Goal: Task Accomplishment & Management: Complete application form

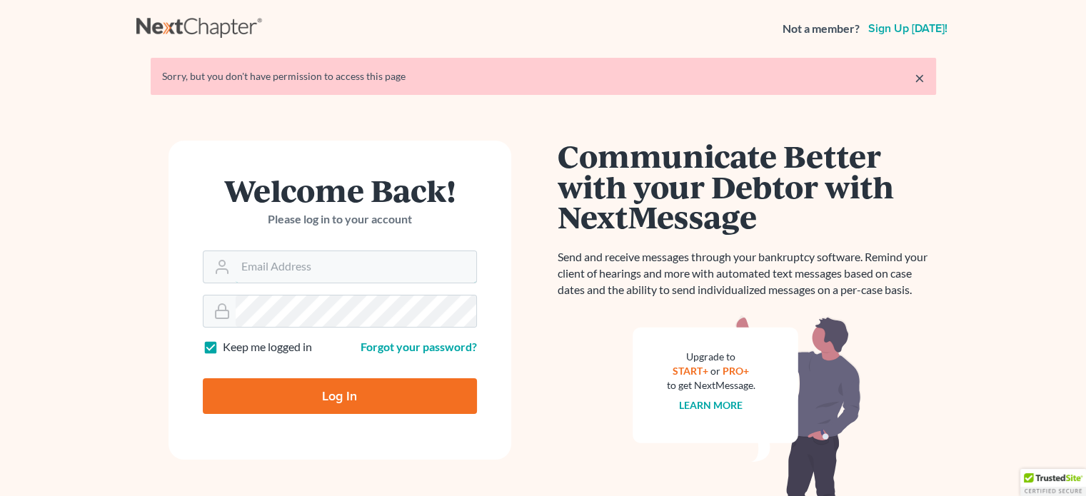
type input "[EMAIL_ADDRESS][DOMAIN_NAME]"
click at [345, 398] on input "Log In" at bounding box center [340, 397] width 274 height 36
type input "Thinking..."
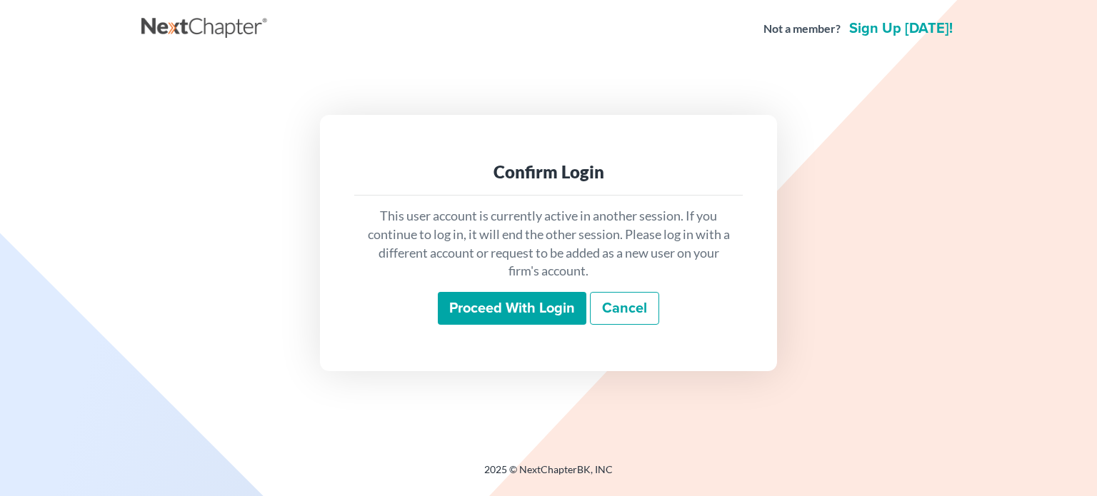
click at [513, 305] on input "Proceed with login" at bounding box center [512, 308] width 149 height 33
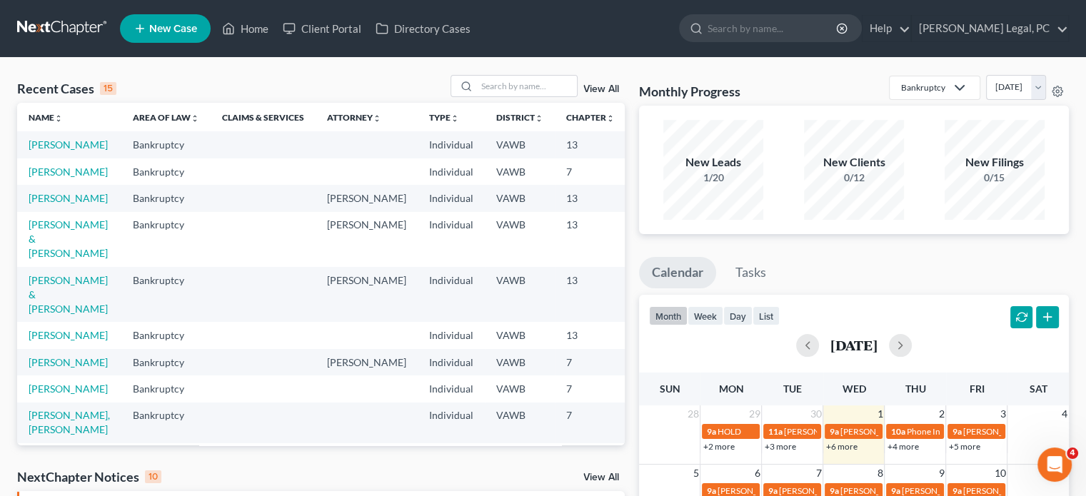
click at [156, 28] on span "New Case" at bounding box center [173, 29] width 48 height 11
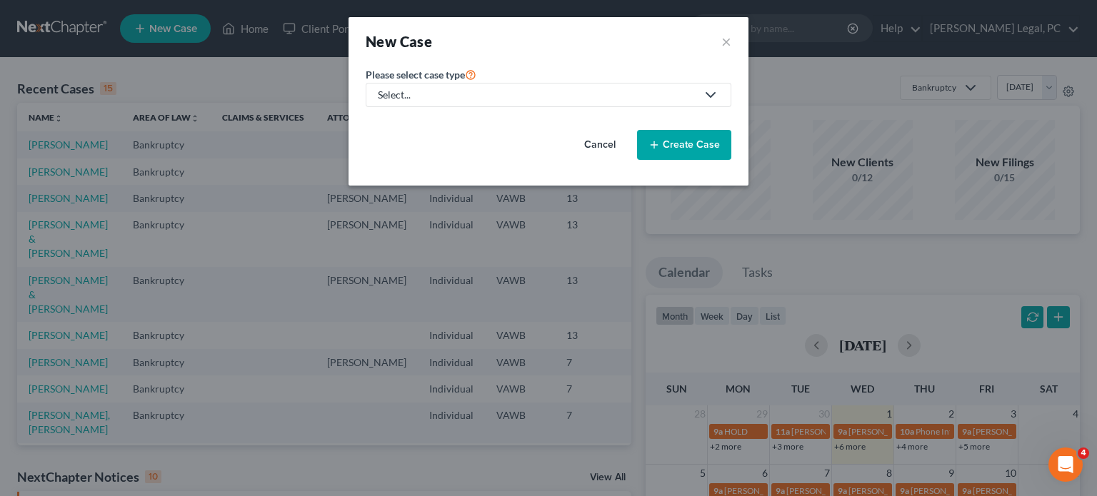
click at [706, 93] on polyline at bounding box center [710, 95] width 9 height 4
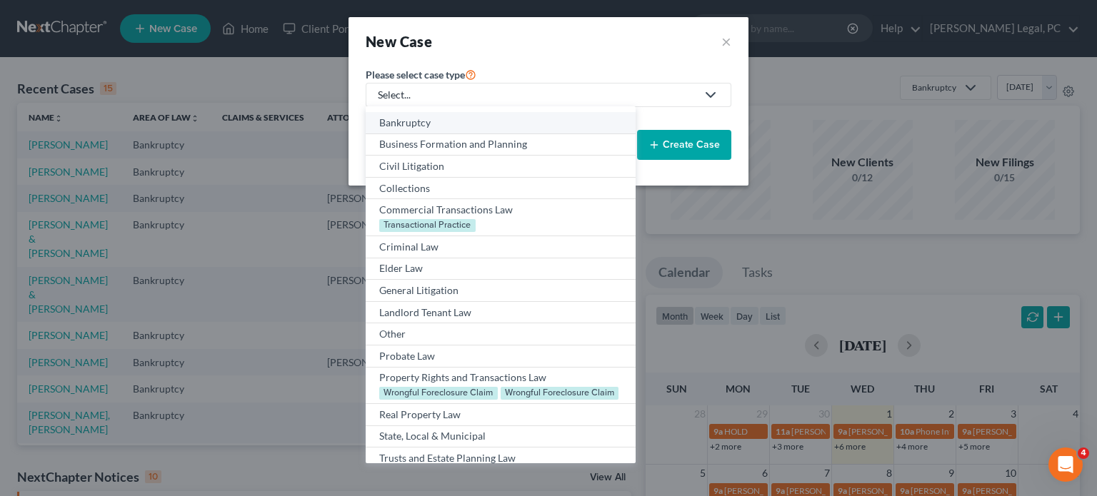
click at [420, 117] on div "Bankruptcy" at bounding box center [500, 123] width 242 height 14
select select "84"
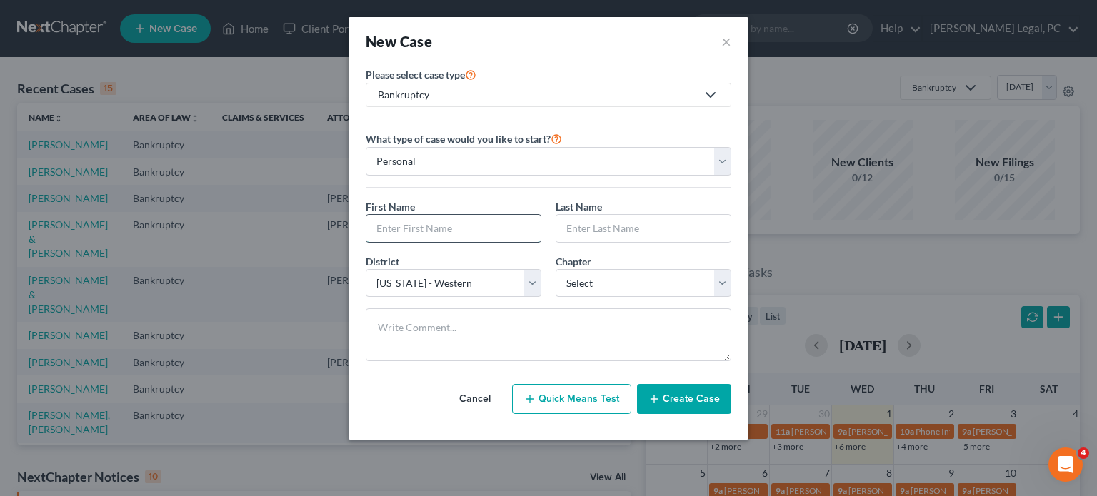
click at [375, 229] on input "text" at bounding box center [453, 228] width 174 height 27
type input "Joy"
click at [577, 230] on input "text" at bounding box center [643, 228] width 174 height 27
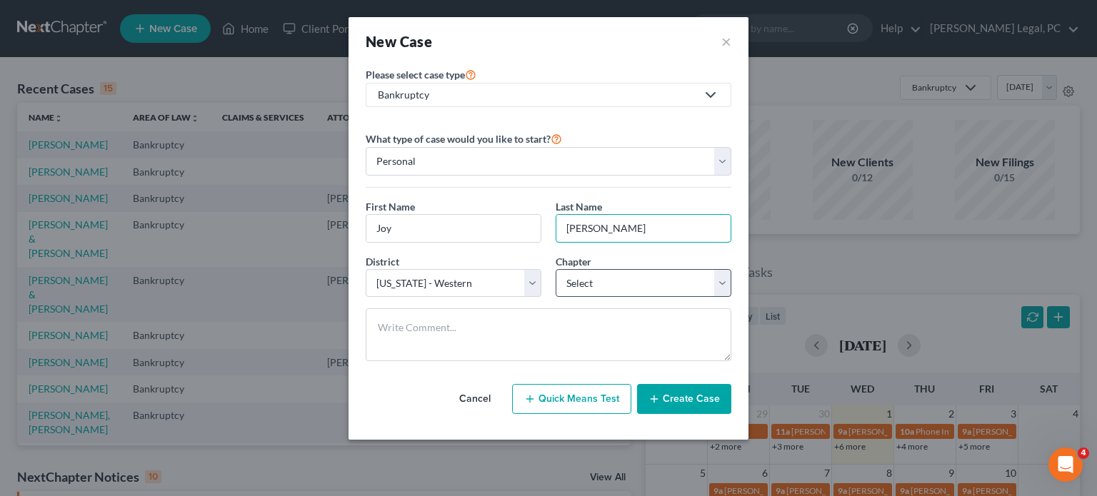
type input "Lee"
click at [728, 284] on select "Select 7 11 12 13" at bounding box center [644, 283] width 176 height 29
select select "3"
click at [556, 269] on select "Select 7 11 12 13" at bounding box center [644, 283] width 176 height 29
click at [682, 396] on button "Create Case" at bounding box center [684, 399] width 94 height 30
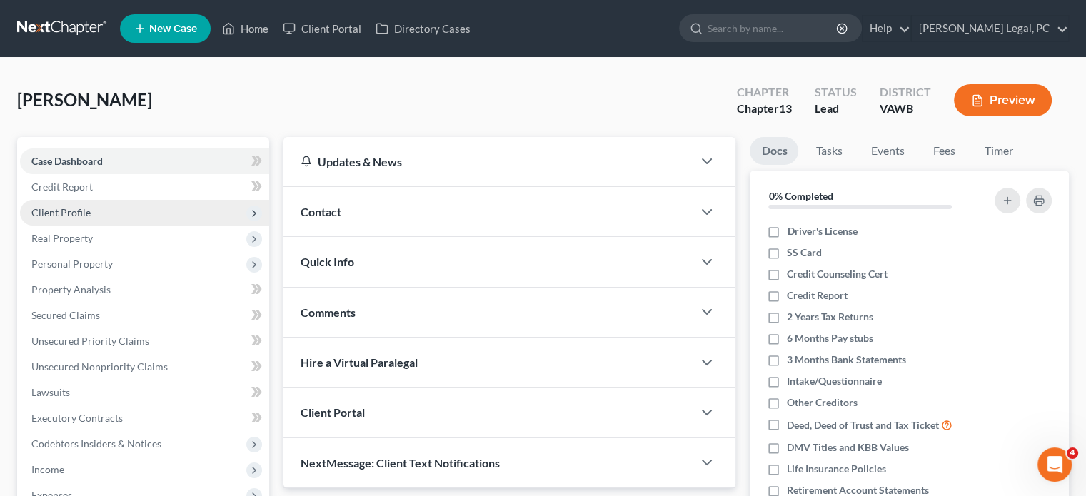
click at [87, 210] on span "Client Profile" at bounding box center [60, 212] width 59 height 12
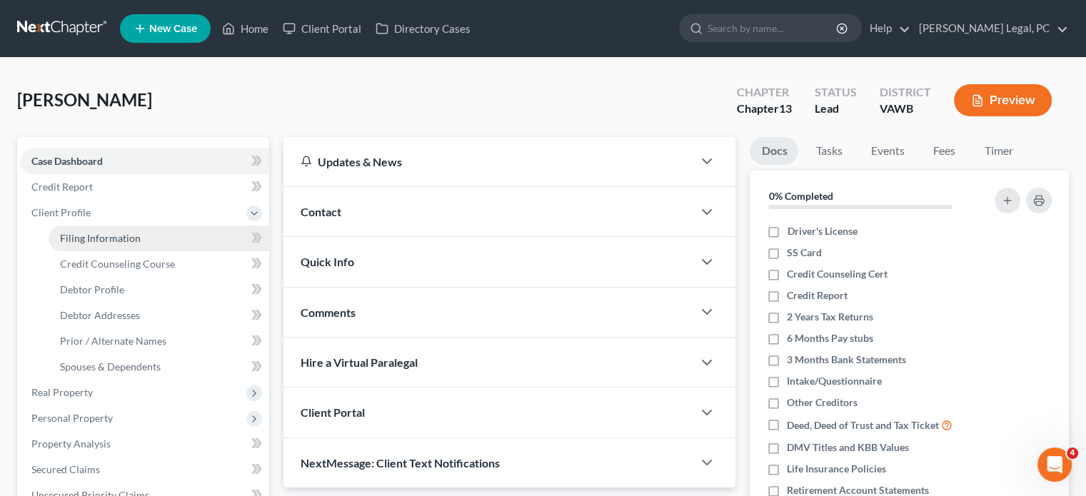
click at [107, 234] on span "Filing Information" at bounding box center [100, 238] width 81 height 12
select select "1"
select select "0"
select select "3"
select select "84"
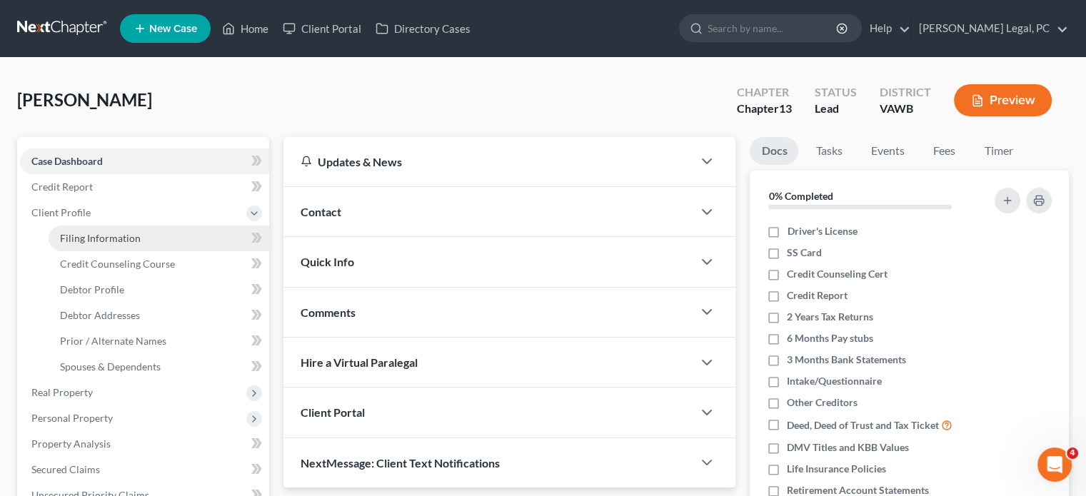
select select "48"
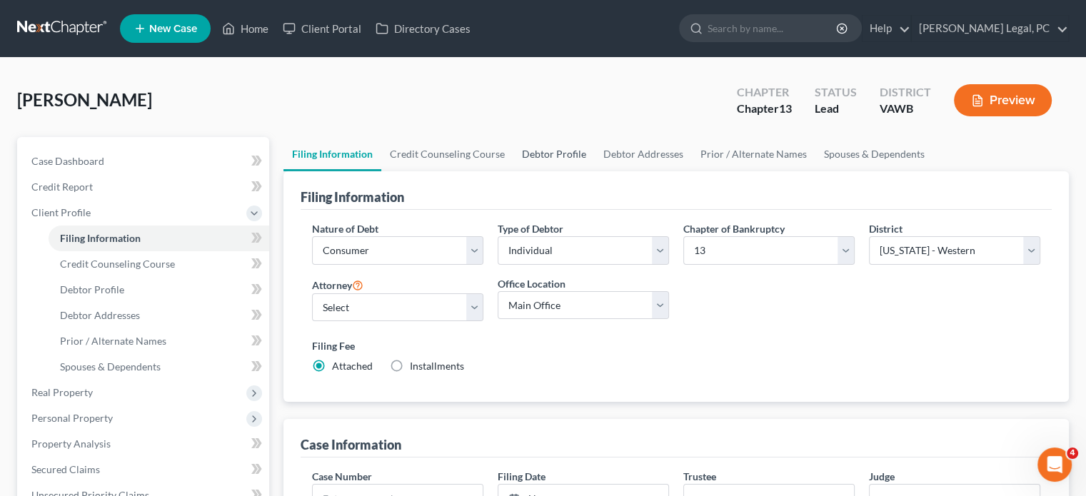
click at [539, 151] on link "Debtor Profile" at bounding box center [554, 154] width 81 height 34
select select "0"
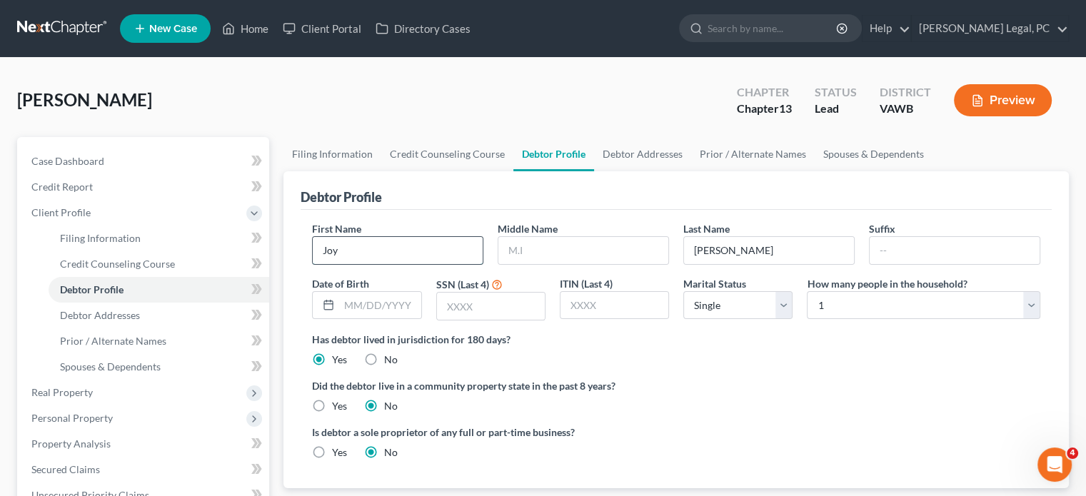
click at [362, 245] on input "Joy" at bounding box center [398, 250] width 170 height 27
click at [504, 254] on input "text" at bounding box center [584, 250] width 170 height 27
type input "Marie"
click at [366, 309] on input "text" at bounding box center [379, 305] width 81 height 27
type input "07/06/1975"
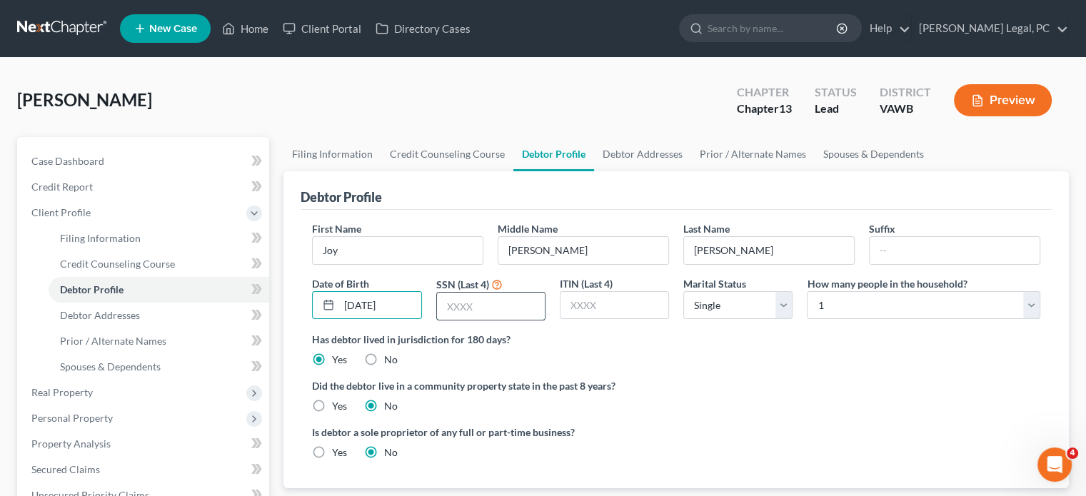
click at [449, 312] on input "text" at bounding box center [491, 306] width 108 height 27
type input "5461"
click at [786, 304] on select "Select Single Married Separated Divorced Widowed" at bounding box center [737, 305] width 109 height 29
select select "4"
click at [683, 291] on select "Select Single Married Separated Divorced Widowed" at bounding box center [737, 305] width 109 height 29
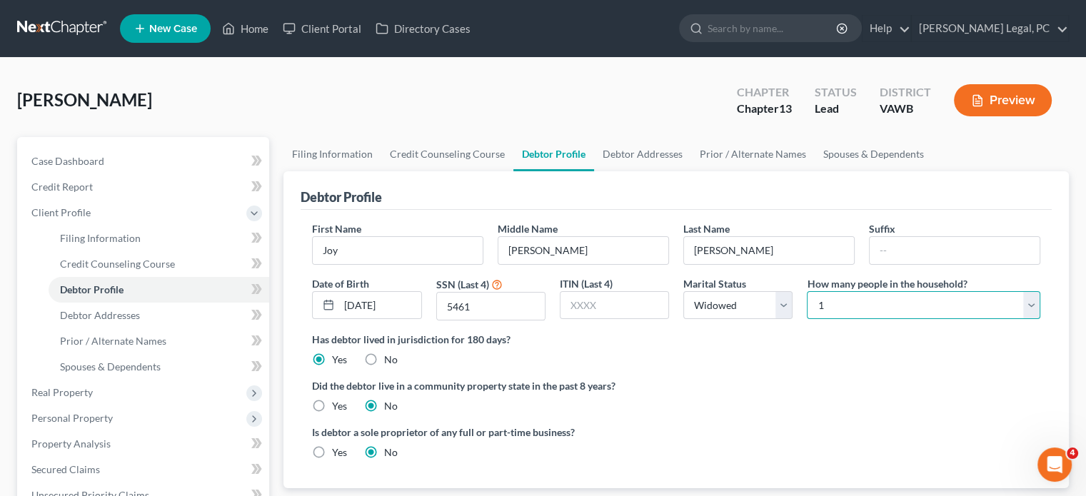
click at [1034, 299] on select "Select 1 2 3 4 5 6 7 8 9 10 11 12 13 14 15 16 17 18 19 20" at bounding box center [924, 305] width 234 height 29
select select "2"
click at [807, 291] on select "Select 1 2 3 4 5 6 7 8 9 10 11 12 13 14 15 16 17 18 19 20" at bounding box center [924, 305] width 234 height 29
click at [1085, 485] on div "Lee, Joy Upgraded Chapter Chapter 13 Status Lead District VAWB Preview Petition…" at bounding box center [543, 486] width 1086 height 856
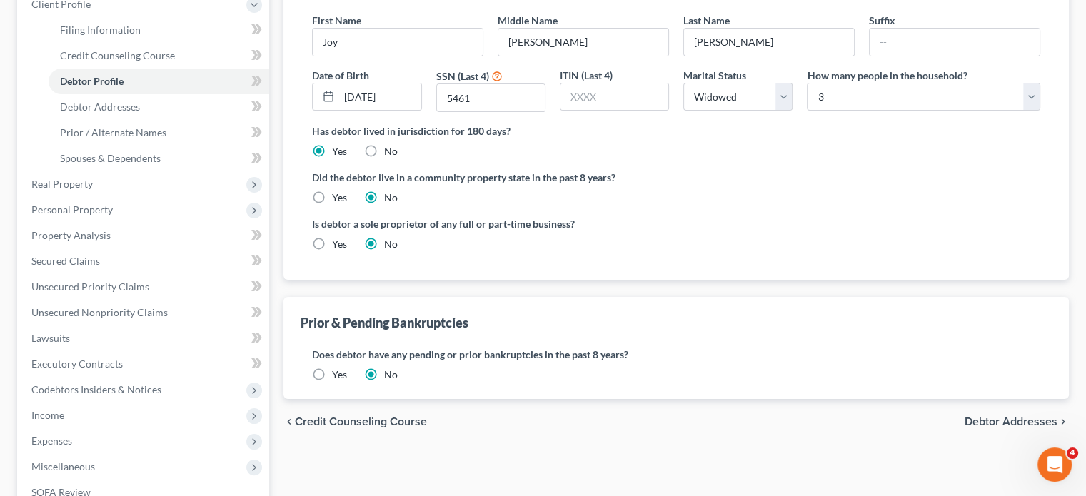
scroll to position [266, 0]
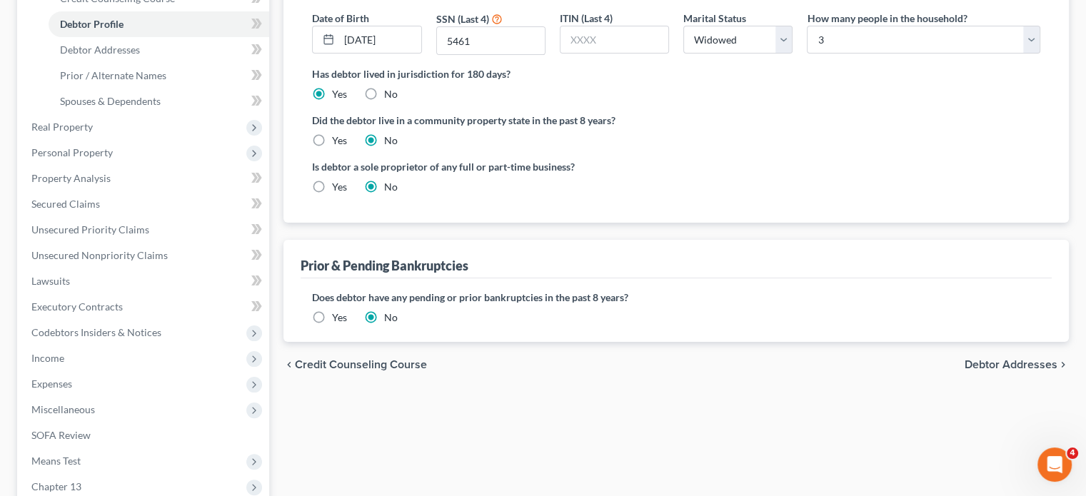
click at [999, 365] on span "Debtor Addresses" at bounding box center [1011, 364] width 93 height 11
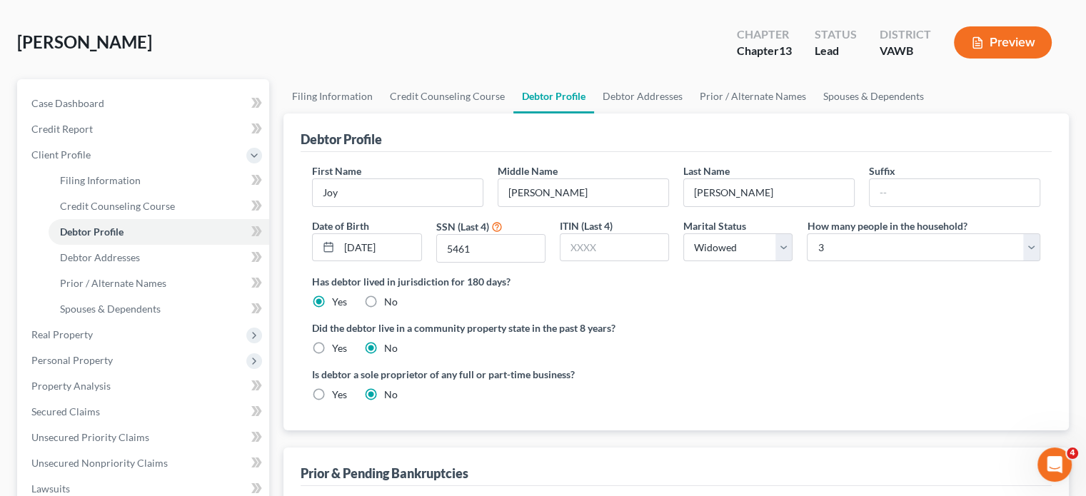
select select "0"
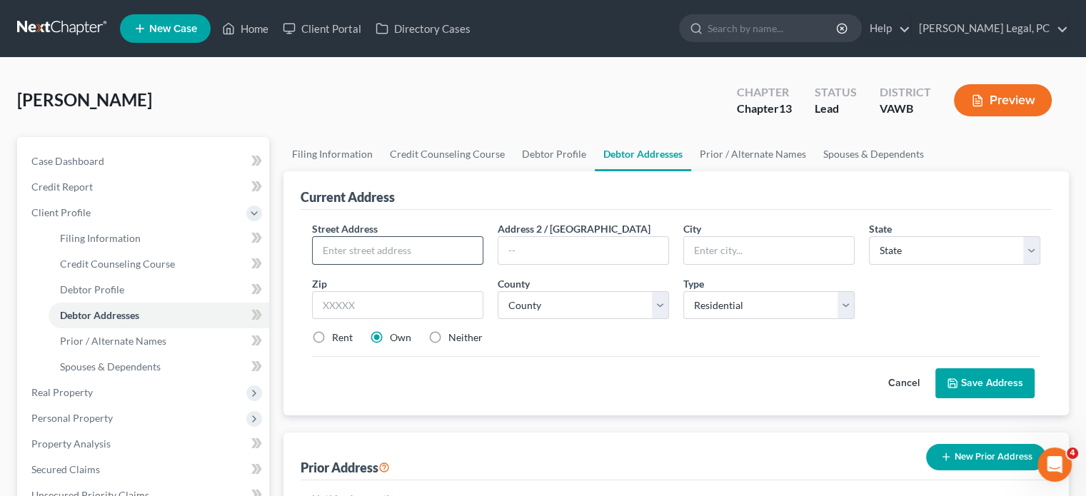
click at [325, 251] on input "text" at bounding box center [398, 250] width 170 height 27
type input "224 Lee Ridge Trail"
click at [708, 251] on input "text" at bounding box center [769, 250] width 170 height 27
type input "Jonesville"
click at [1031, 249] on select "State AL AK AR AZ CA CO CT DE DC FL GA GU HI ID IL IN IA KS KY LA ME MD MA MI M…" at bounding box center [954, 250] width 171 height 29
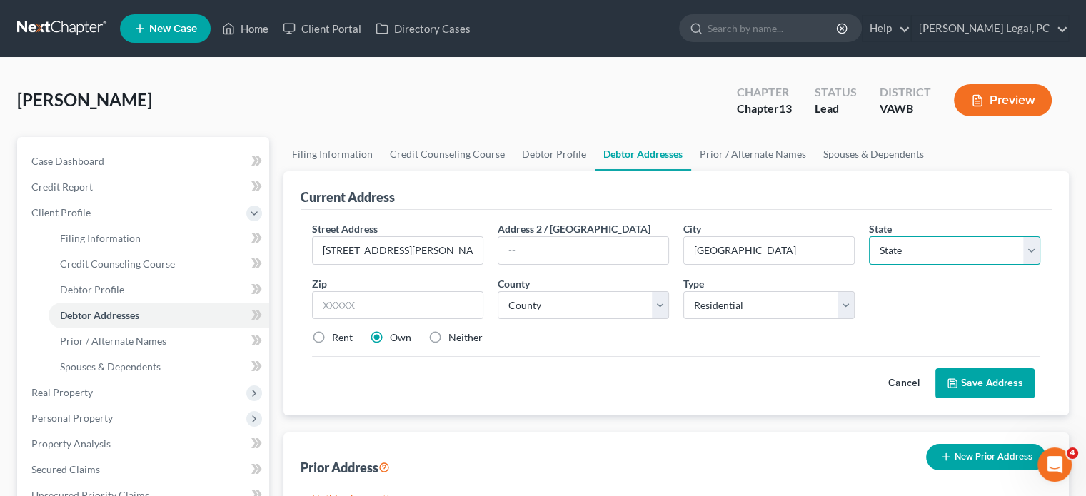
select select "48"
click at [869, 236] on select "State AL AK AR AZ CA CO CT DE DC FL GA GU HI ID IL IN IA KS KY LA ME MD MA MI M…" at bounding box center [954, 250] width 171 height 29
click at [324, 303] on input "text" at bounding box center [397, 305] width 171 height 29
type input "24263"
click at [662, 309] on select "County Accomack County Albemarle County Alexandria city Alleghany County Amelia…" at bounding box center [583, 305] width 171 height 29
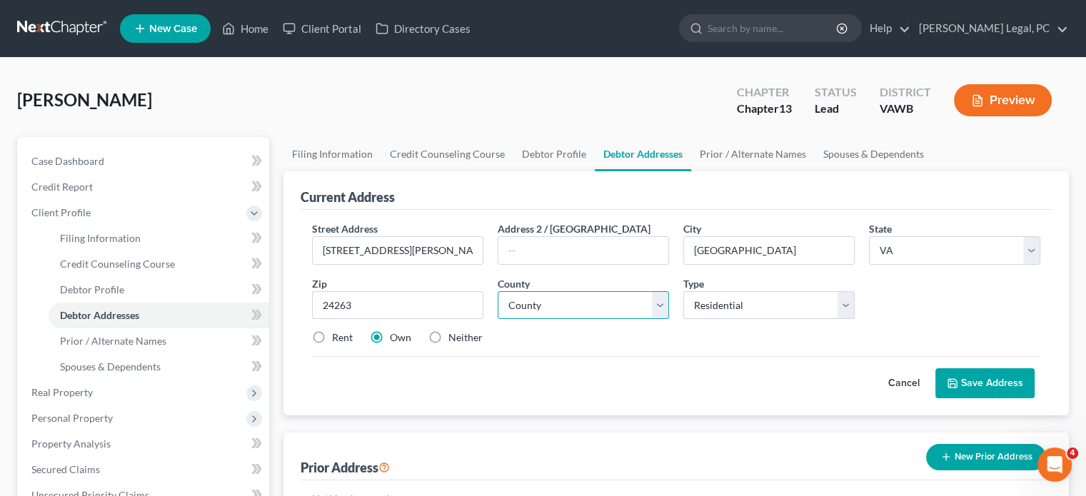
select select "69"
click at [498, 291] on select "County Accomack County Albemarle County Alexandria city Alleghany County Amelia…" at bounding box center [583, 305] width 171 height 29
click at [974, 379] on button "Save Address" at bounding box center [985, 384] width 99 height 30
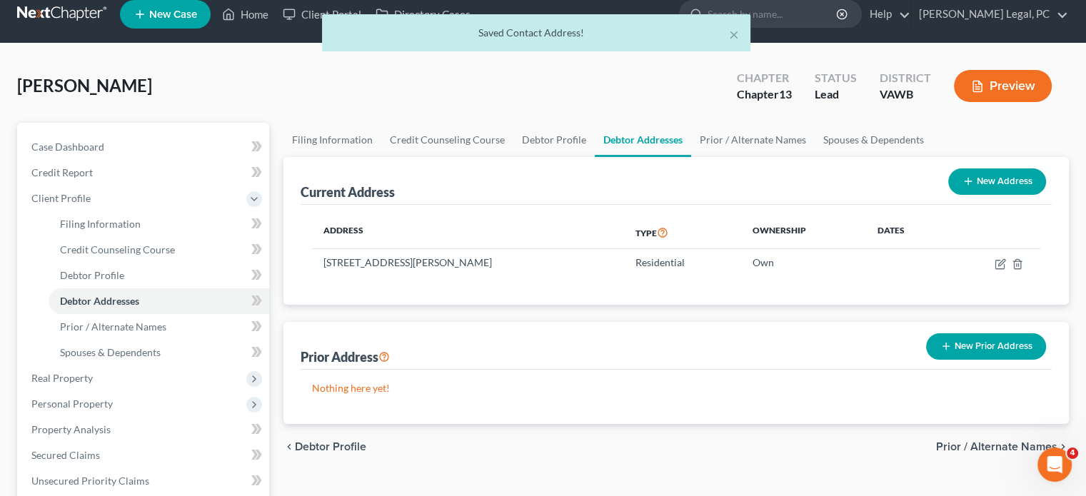
scroll to position [56, 0]
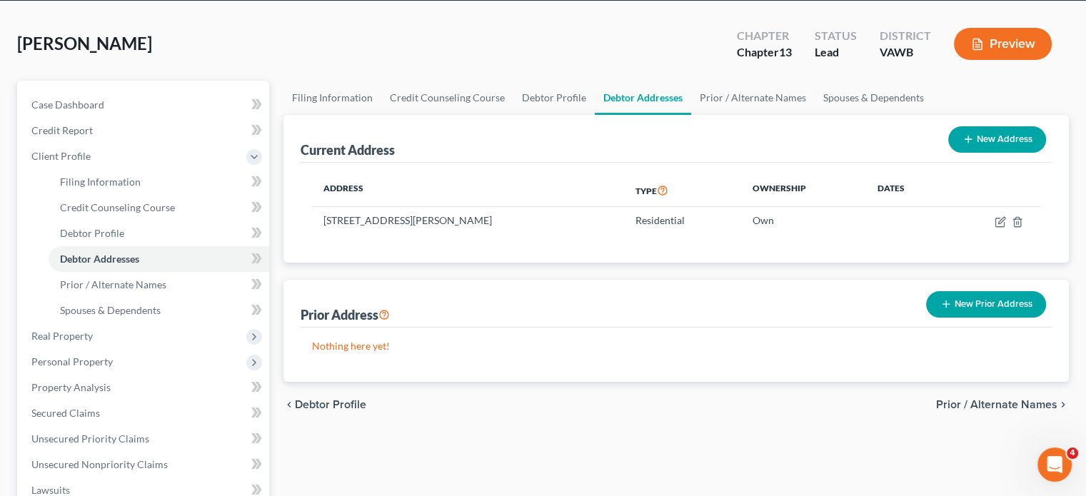
click at [987, 399] on span "Prior / Alternate Names" at bounding box center [996, 404] width 121 height 11
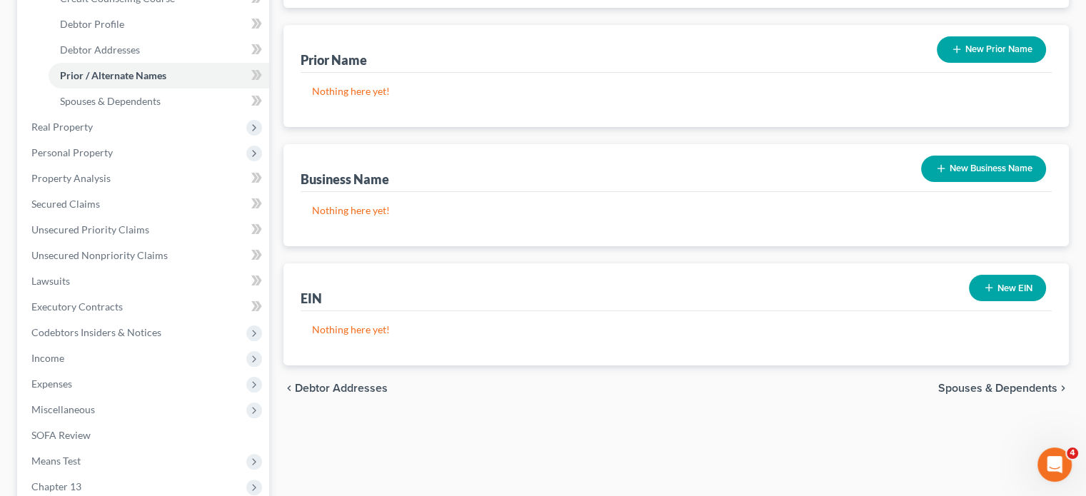
scroll to position [304, 0]
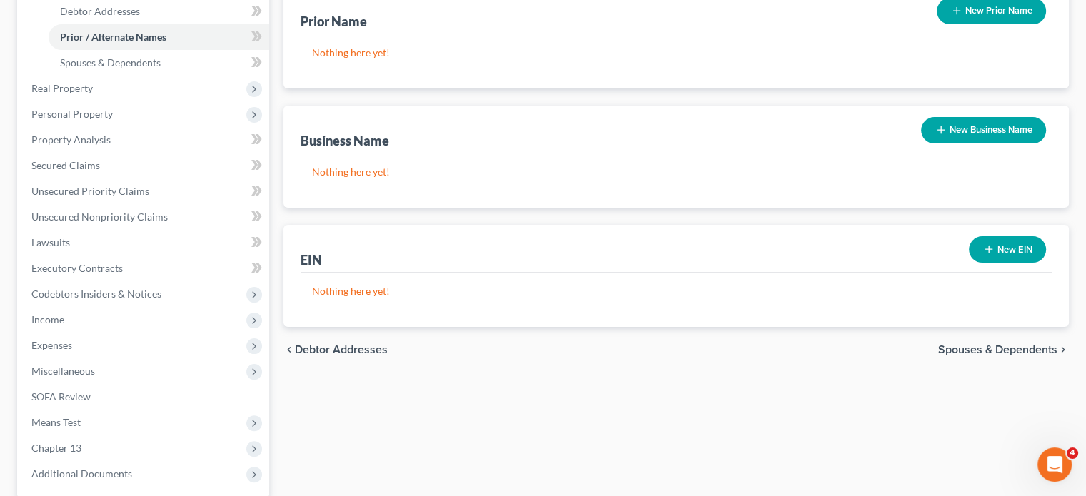
click at [975, 344] on span "Spouses & Dependents" at bounding box center [997, 349] width 119 height 11
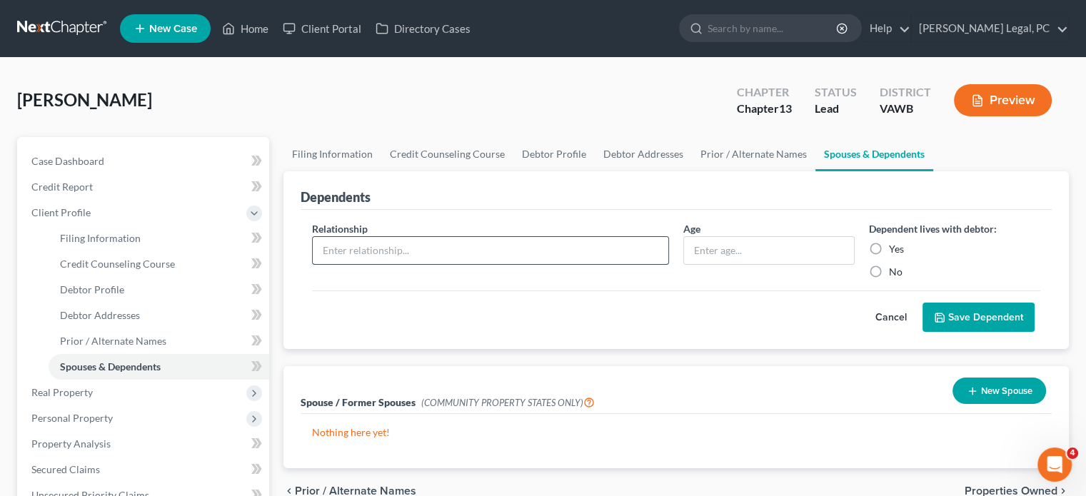
click at [328, 243] on input "text" at bounding box center [491, 250] width 356 height 27
type input "Son"
click at [702, 249] on input "text" at bounding box center [769, 250] width 170 height 27
type input "20"
click at [889, 249] on label "Yes" at bounding box center [896, 249] width 15 height 14
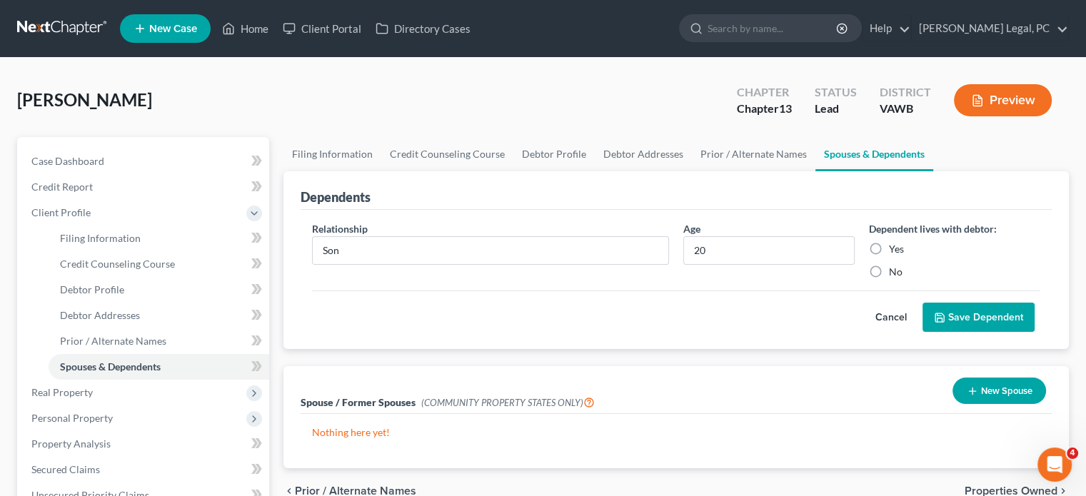
click at [895, 249] on input "Yes" at bounding box center [899, 246] width 9 height 9
radio input "true"
click at [974, 310] on button "Save Dependent" at bounding box center [979, 318] width 112 height 30
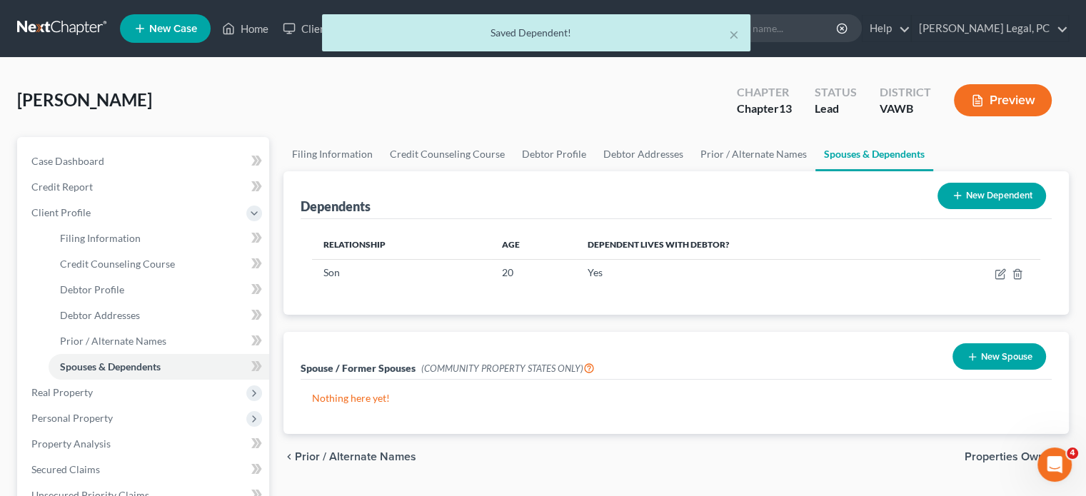
click at [980, 186] on button "New Dependent" at bounding box center [992, 196] width 109 height 26
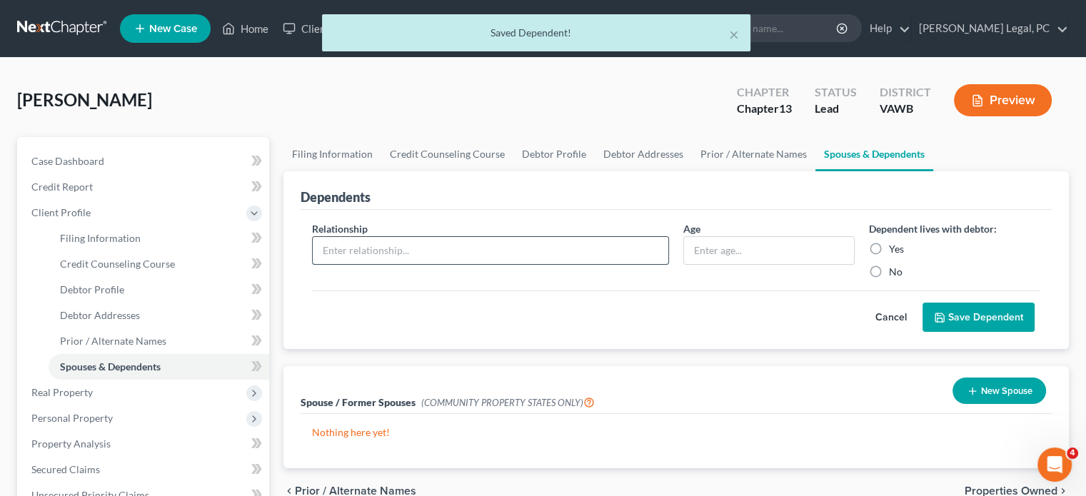
click at [366, 240] on input "text" at bounding box center [491, 250] width 356 height 27
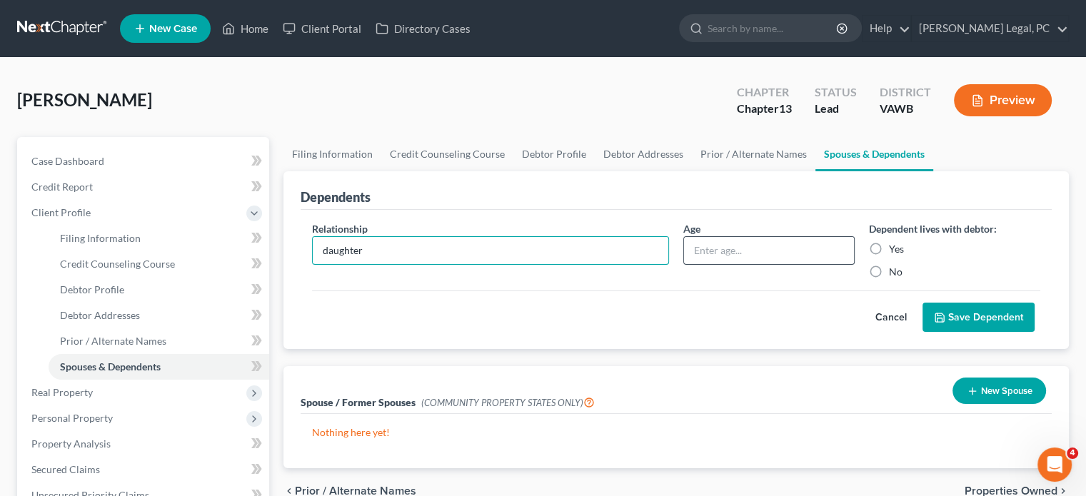
type input "daughter"
click at [713, 240] on input "text" at bounding box center [769, 250] width 170 height 27
type input "24"
click at [889, 245] on label "Yes" at bounding box center [896, 249] width 15 height 14
click at [895, 245] on input "Yes" at bounding box center [899, 246] width 9 height 9
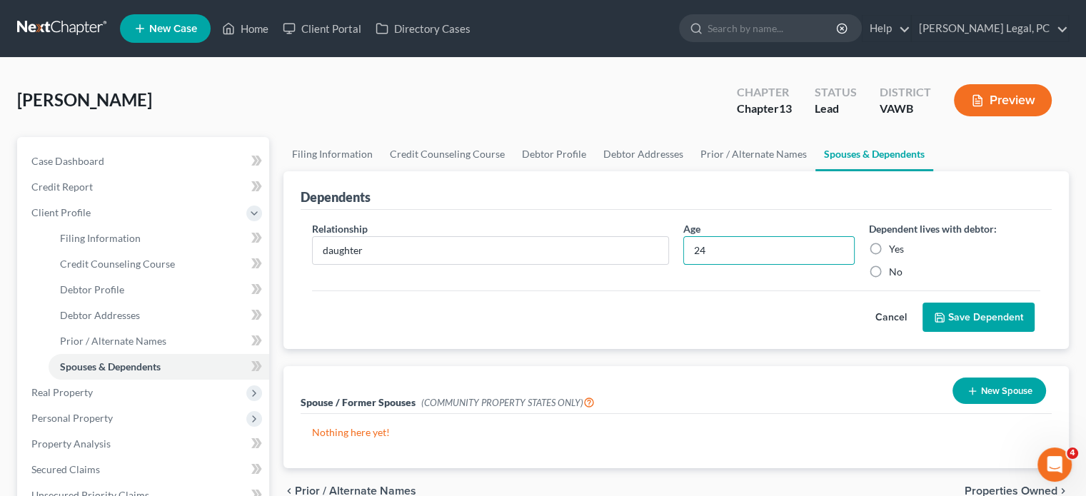
radio input "true"
click at [977, 311] on button "Save Dependent" at bounding box center [979, 318] width 112 height 30
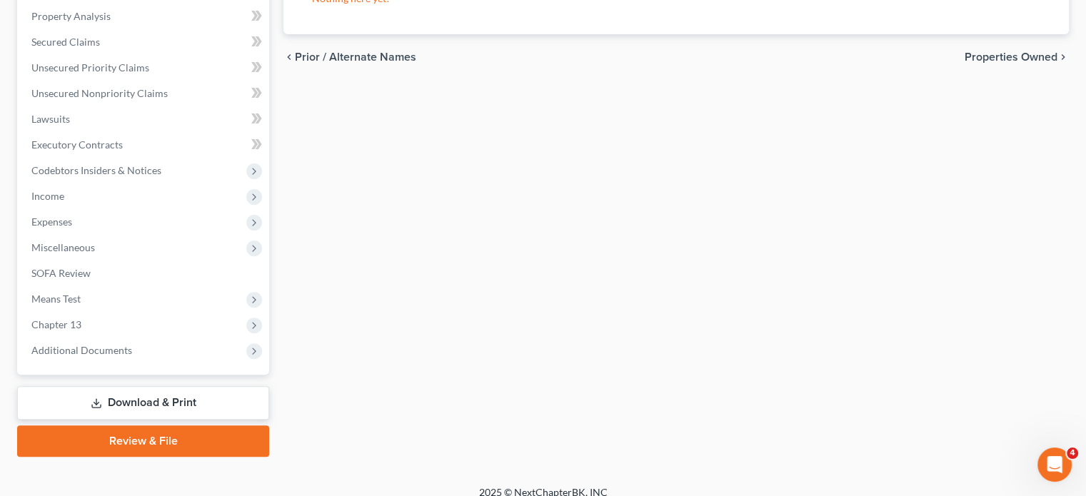
scroll to position [441, 0]
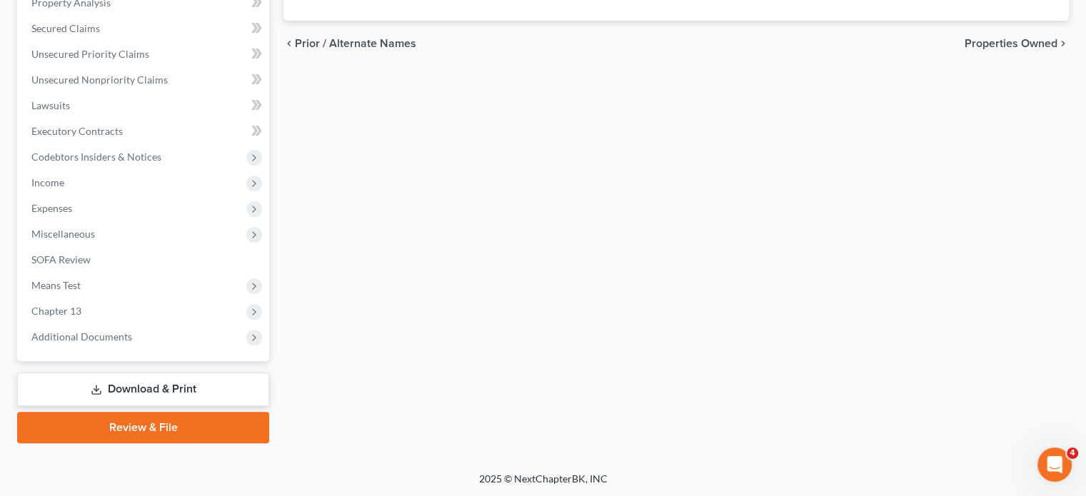
drag, startPoint x: 140, startPoint y: 382, endPoint x: 163, endPoint y: 374, distance: 24.2
click at [140, 382] on link "Download & Print" at bounding box center [143, 390] width 252 height 34
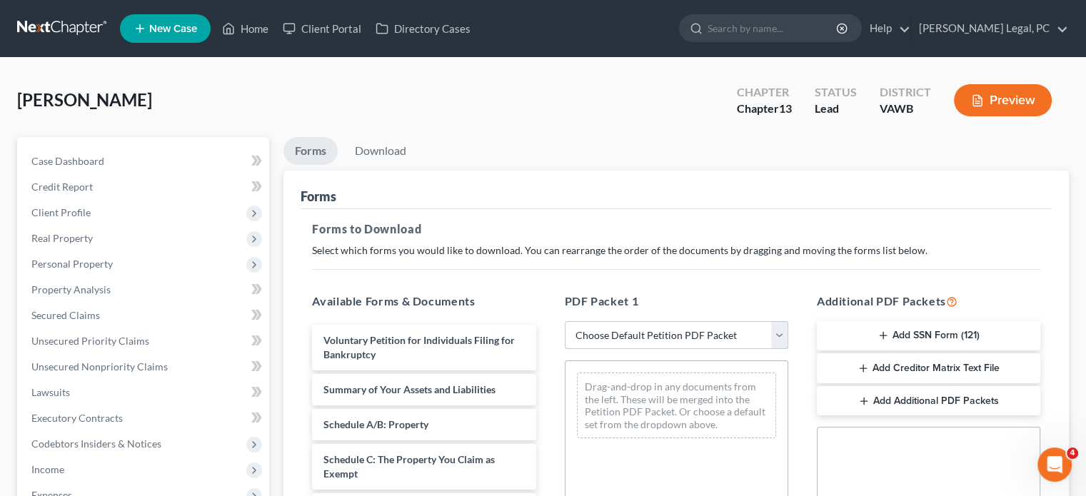
click at [781, 336] on select "Choose Default Petition PDF Packet Complete Bankruptcy Petition (all forms and …" at bounding box center [677, 335] width 224 height 29
select select "1"
click at [570, 321] on select "Choose Default Petition PDF Packet Complete Bankruptcy Petition (all forms and …" at bounding box center [677, 335] width 224 height 29
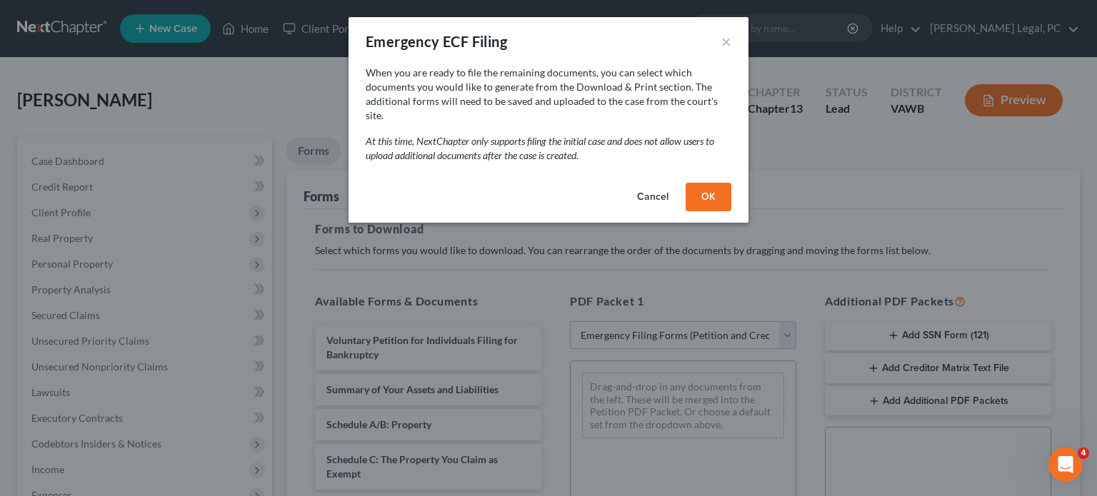
click at [712, 183] on button "OK" at bounding box center [709, 197] width 46 height 29
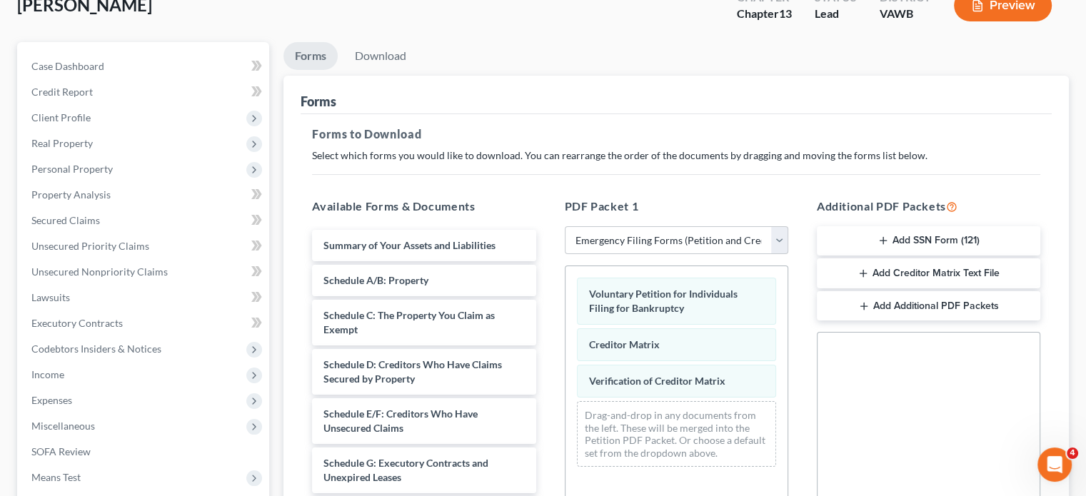
scroll to position [123, 0]
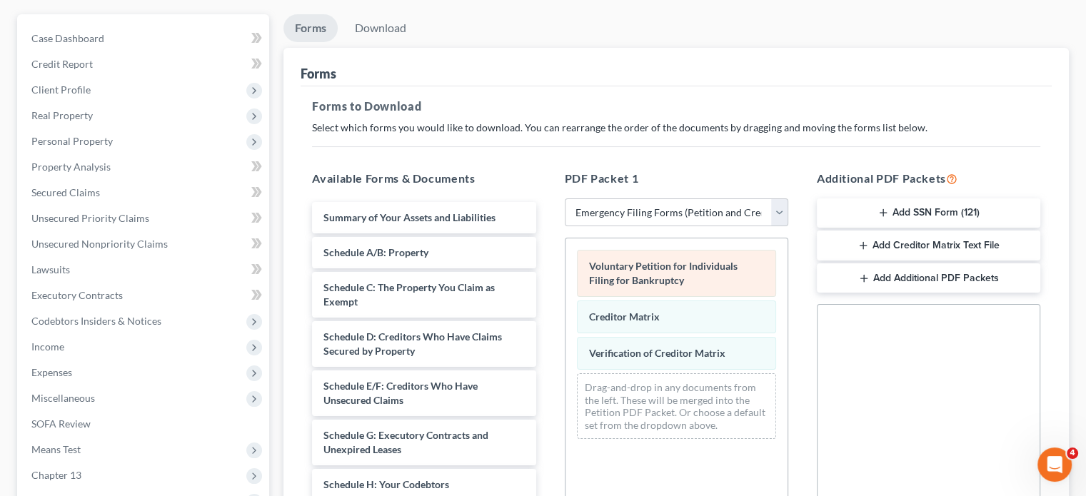
click at [633, 271] on span "Voluntary Petition for Individuals Filing for Bankruptcy" at bounding box center [663, 273] width 149 height 26
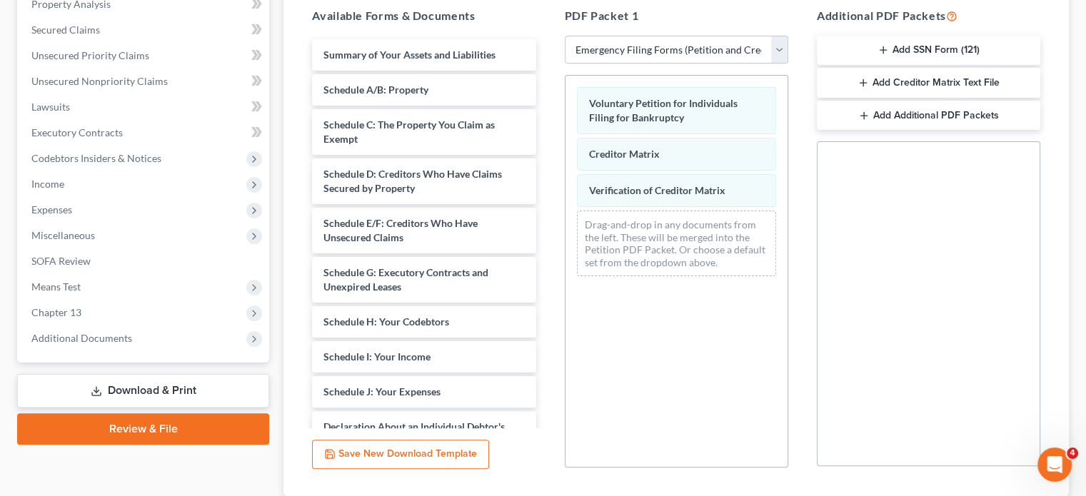
scroll to position [314, 0]
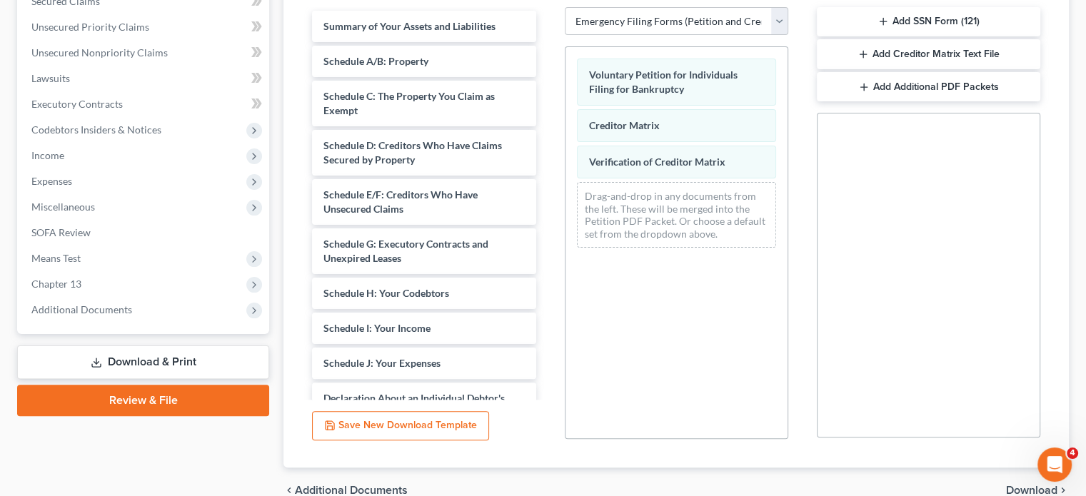
click at [1028, 486] on span "Download" at bounding box center [1031, 490] width 51 height 11
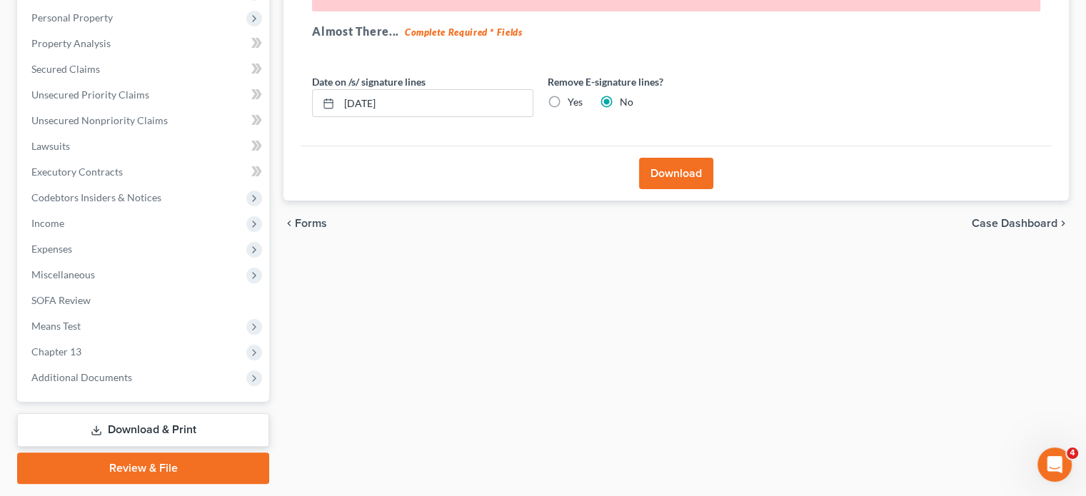
scroll to position [287, 0]
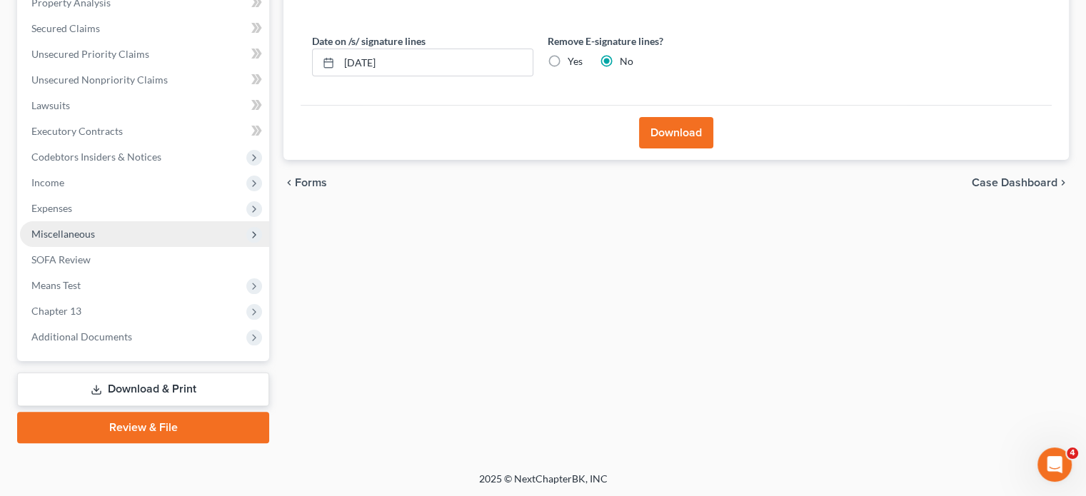
click at [51, 236] on span "Miscellaneous" at bounding box center [63, 234] width 64 height 12
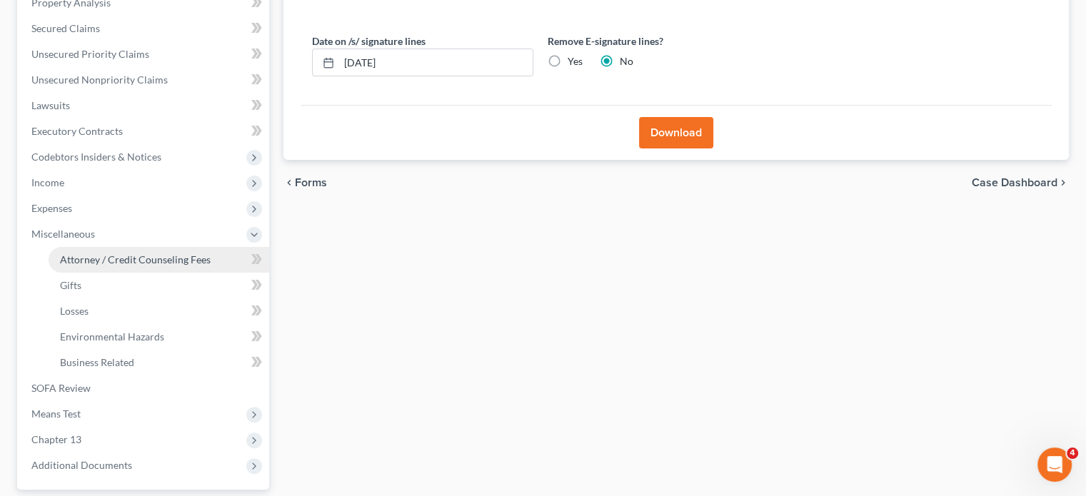
click at [71, 256] on span "Attorney / Credit Counseling Fees" at bounding box center [135, 260] width 151 height 12
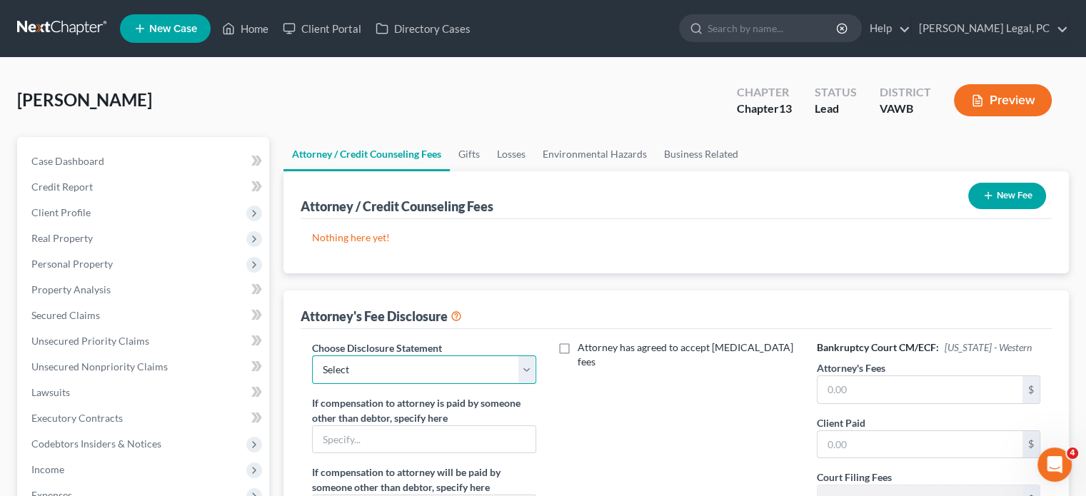
click at [529, 373] on select "Select Fee Disclosure" at bounding box center [424, 370] width 224 height 29
select select "0"
click at [312, 356] on select "Select Fee Disclosure" at bounding box center [424, 370] width 224 height 29
click at [1008, 191] on button "New Fee" at bounding box center [1007, 196] width 78 height 26
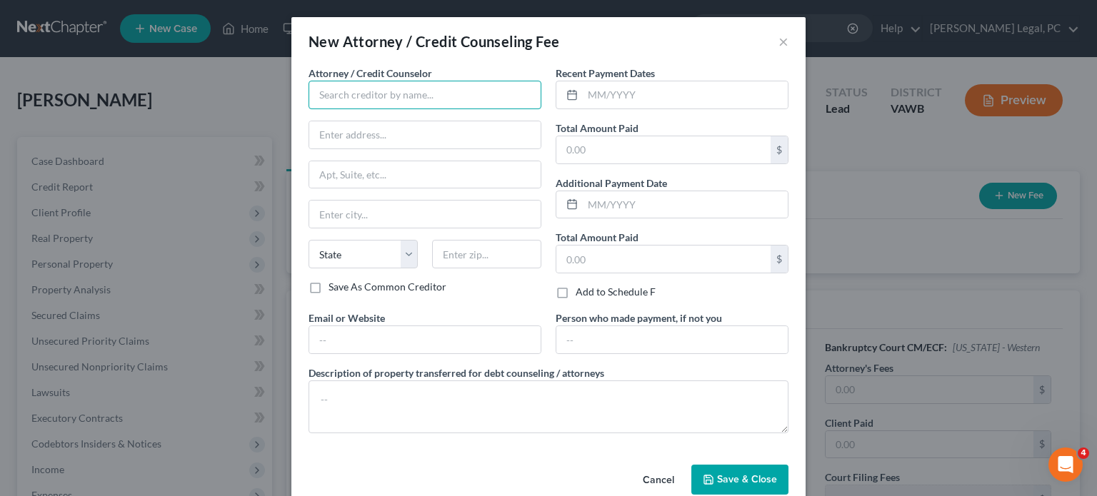
click at [323, 85] on input "text" at bounding box center [425, 95] width 233 height 29
type input "Shane Hiatt"
click at [614, 89] on input "text" at bounding box center [685, 94] width 205 height 27
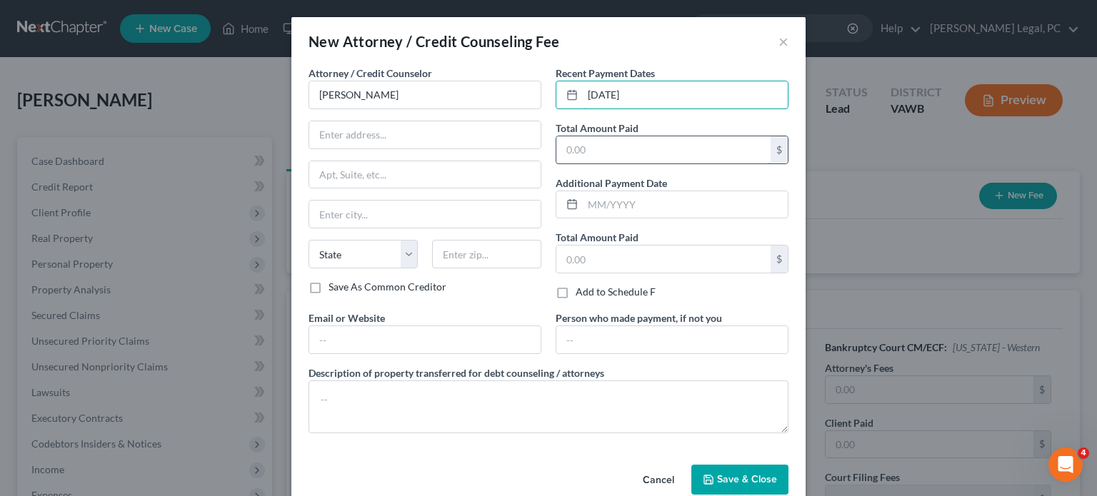
type input "10/02/2025"
click at [633, 144] on input "text" at bounding box center [663, 149] width 214 height 27
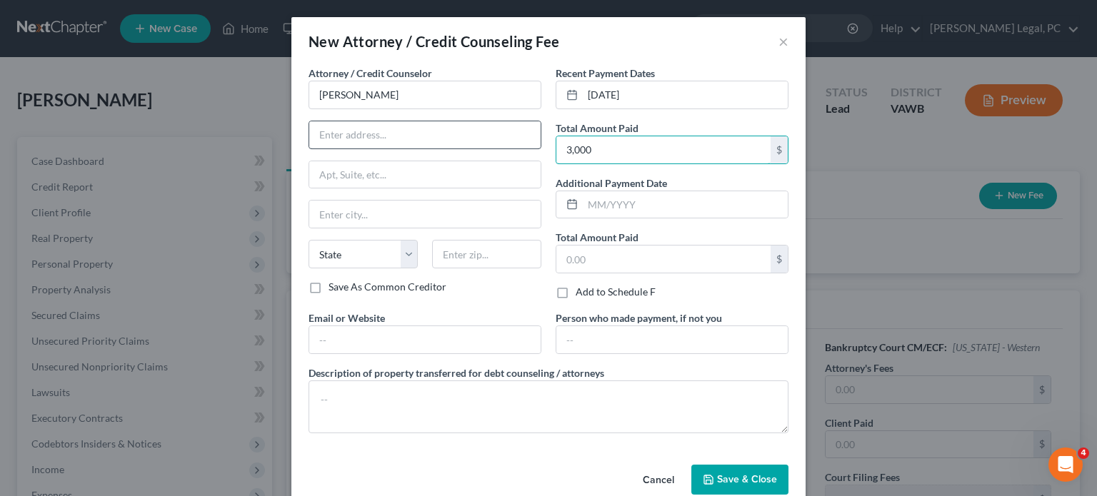
type input "3,000"
click at [322, 137] on input "text" at bounding box center [424, 134] width 231 height 27
type input "490 West Monroe St."
type input "Wytheville"
select select "48"
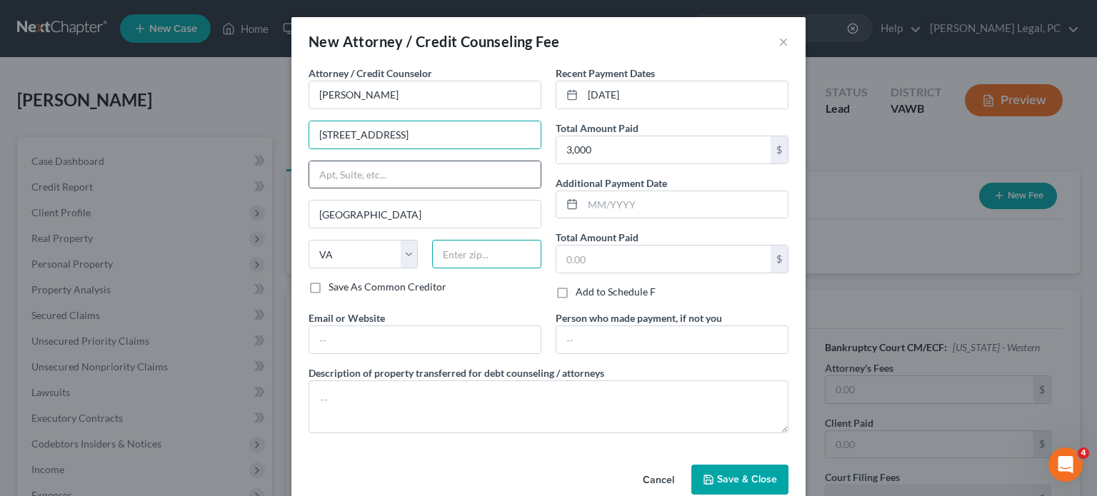
type input "24382"
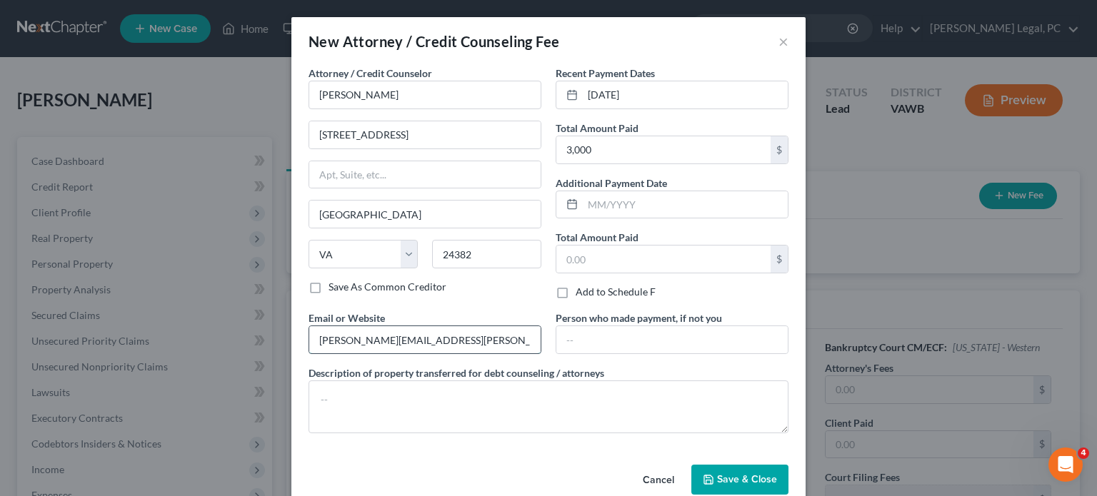
click at [343, 339] on input "robert@farthing.legal" at bounding box center [424, 339] width 231 height 27
type input "shanehiatt@farthing.legal"
click at [732, 476] on span "Save & Close" at bounding box center [747, 480] width 60 height 12
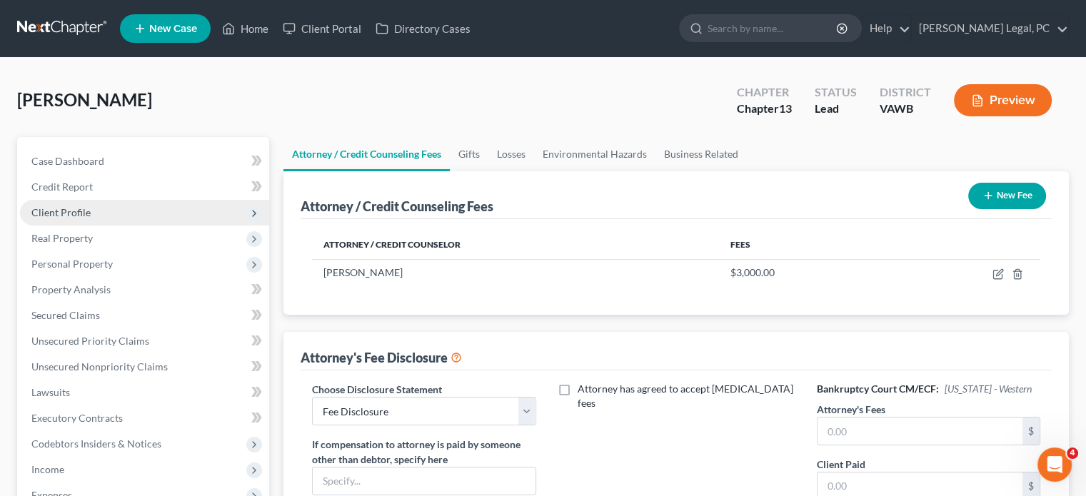
click at [59, 211] on span "Client Profile" at bounding box center [60, 212] width 59 height 12
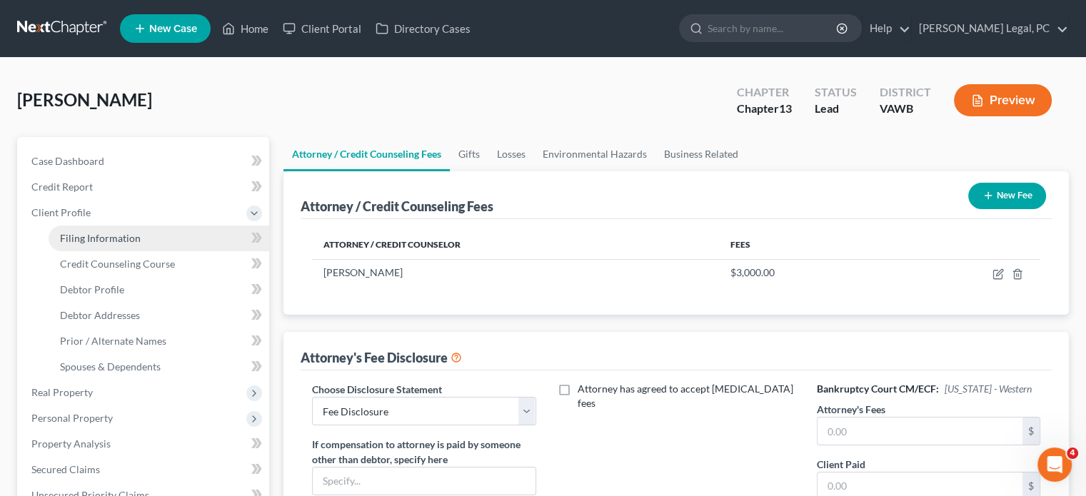
click at [77, 232] on span "Filing Information" at bounding box center [100, 238] width 81 height 12
select select "1"
select select "0"
select select "3"
select select "84"
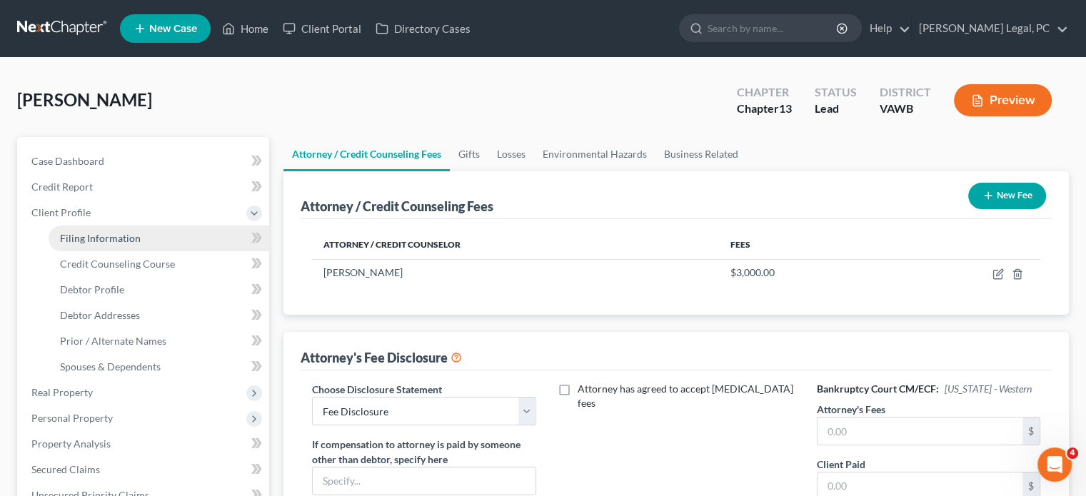
select select "48"
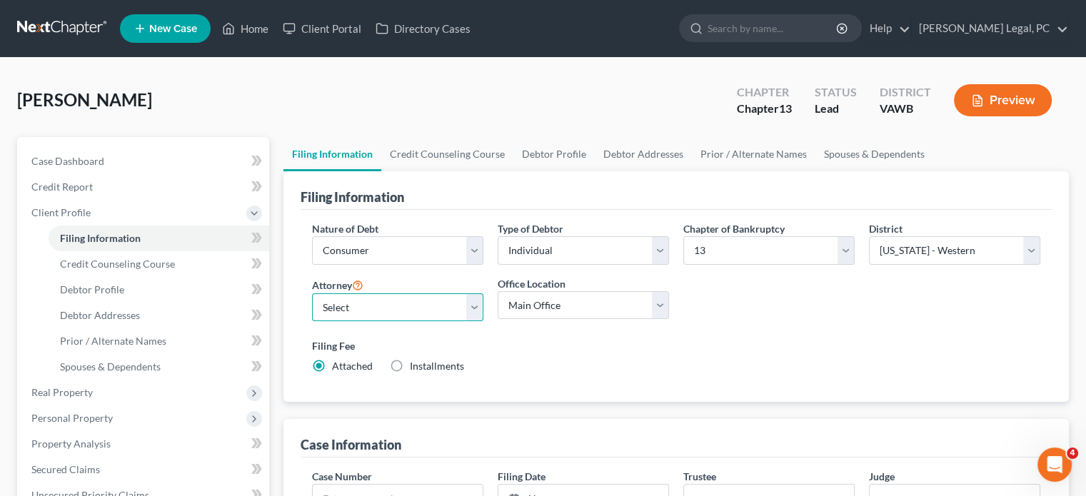
click at [471, 308] on select "Select Shane Hiatt - VAWB Scot Farthing - VAWB" at bounding box center [397, 308] width 171 height 29
select select "0"
click at [312, 294] on select "Select Shane Hiatt - VAWB Scot Farthing - VAWB" at bounding box center [397, 308] width 171 height 29
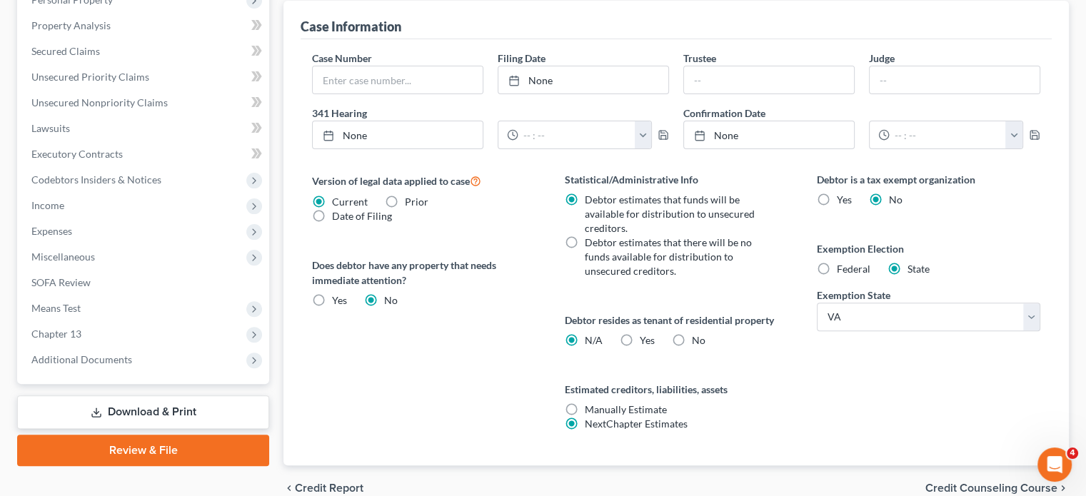
scroll to position [486, 0]
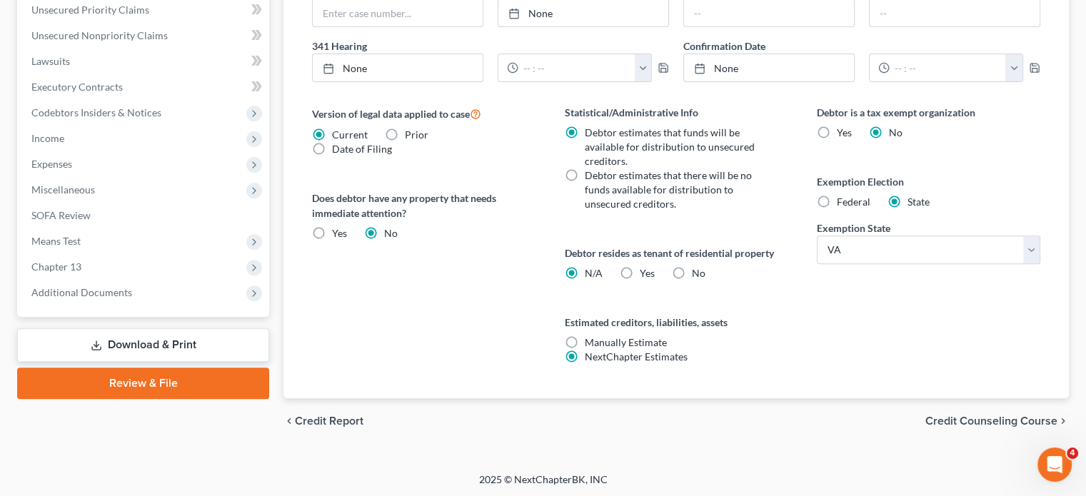
click at [137, 345] on link "Download & Print" at bounding box center [143, 346] width 252 height 34
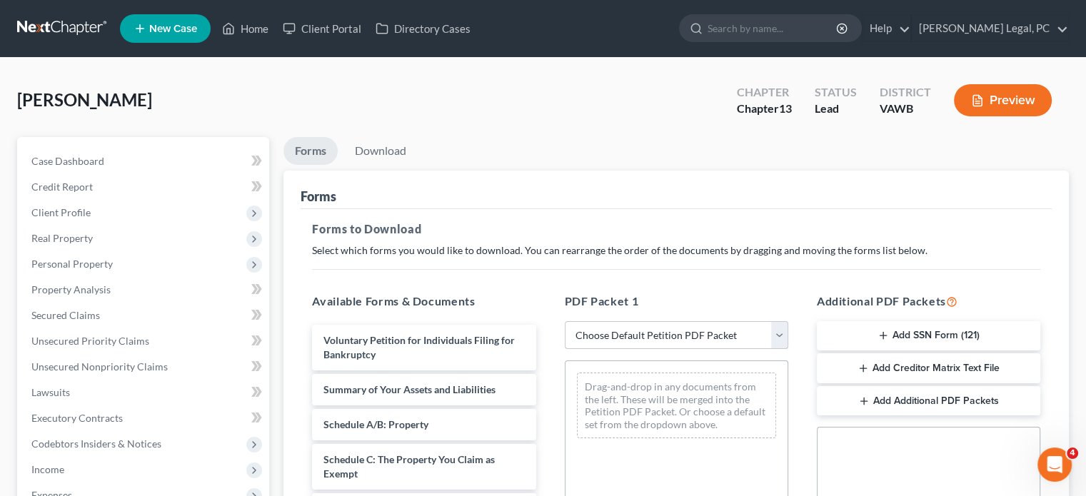
click at [774, 339] on select "Choose Default Petition PDF Packet Complete Bankruptcy Petition (all forms and …" at bounding box center [677, 335] width 224 height 29
select select "1"
click at [570, 321] on select "Choose Default Petition PDF Packet Complete Bankruptcy Petition (all forms and …" at bounding box center [677, 335] width 224 height 29
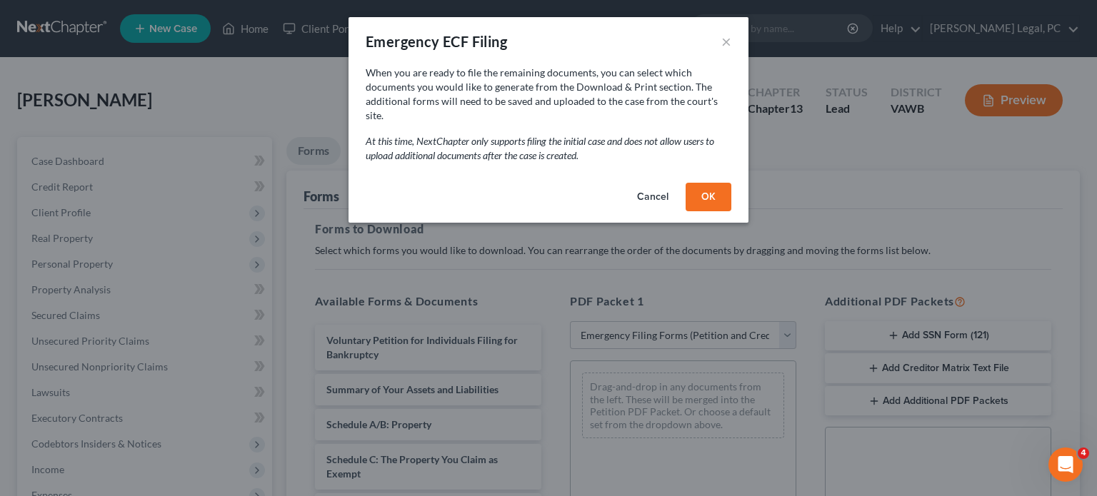
click at [713, 183] on button "OK" at bounding box center [709, 197] width 46 height 29
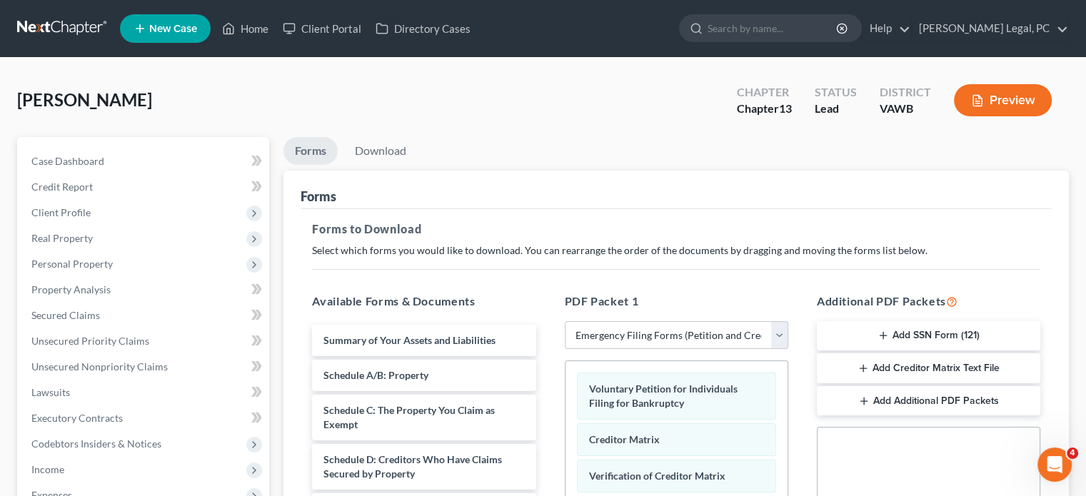
click at [908, 332] on button "Add SSN Form (121)" at bounding box center [929, 336] width 224 height 30
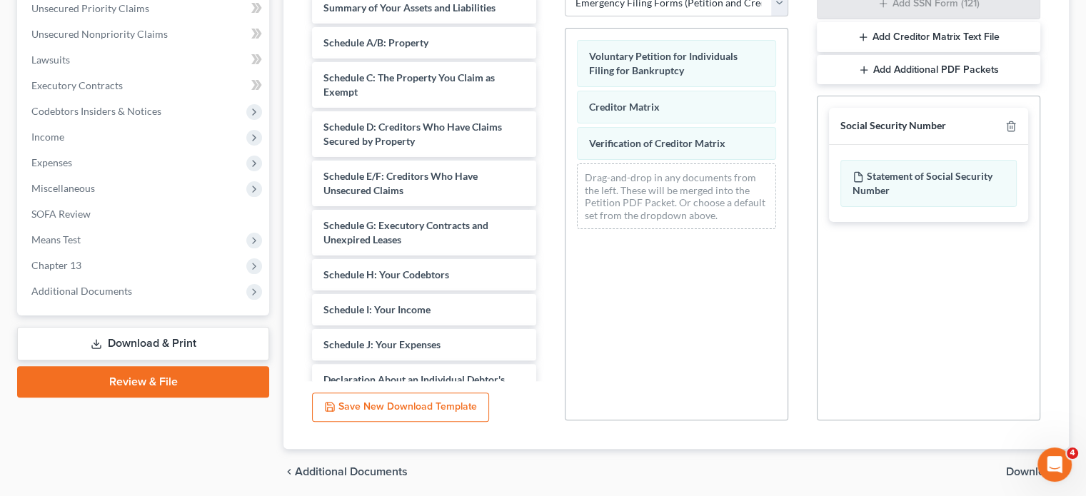
scroll to position [384, 0]
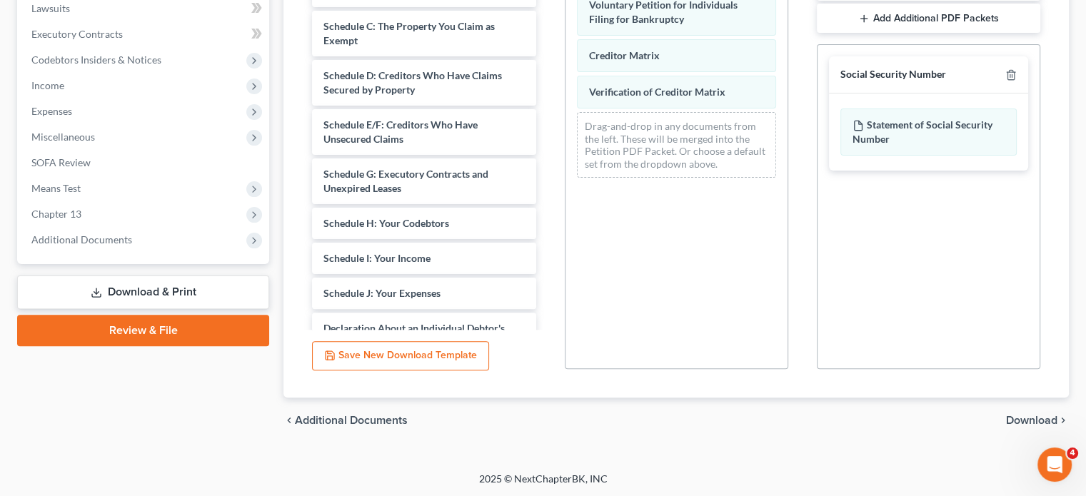
click at [1021, 416] on span "Download" at bounding box center [1031, 420] width 51 height 11
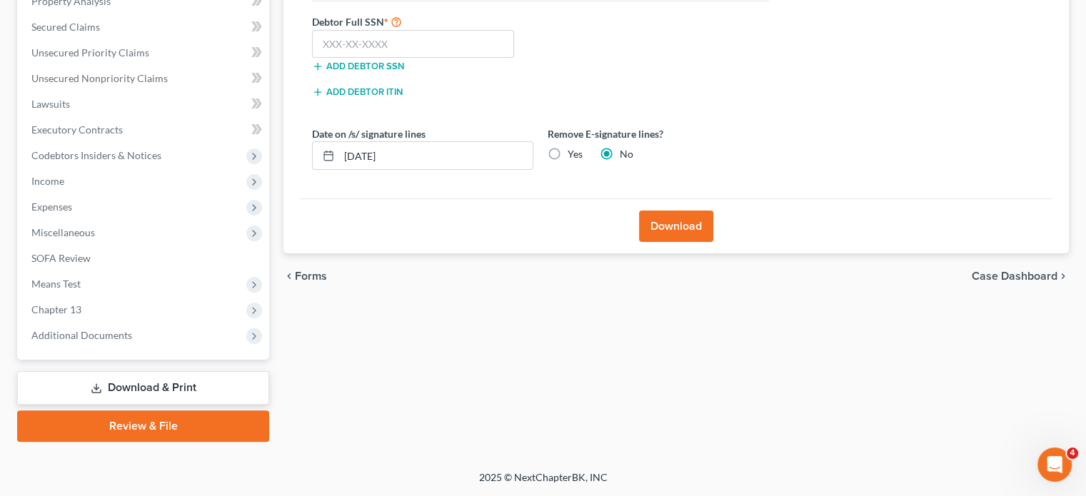
scroll to position [287, 0]
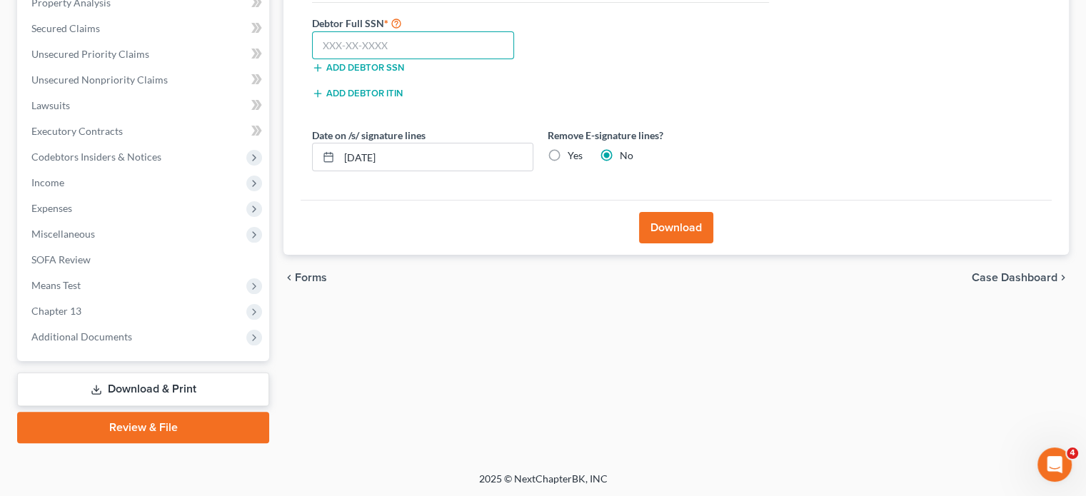
click at [317, 42] on input "text" at bounding box center [413, 45] width 202 height 29
type input "231-45-5461"
click at [669, 225] on button "Download" at bounding box center [676, 227] width 74 height 31
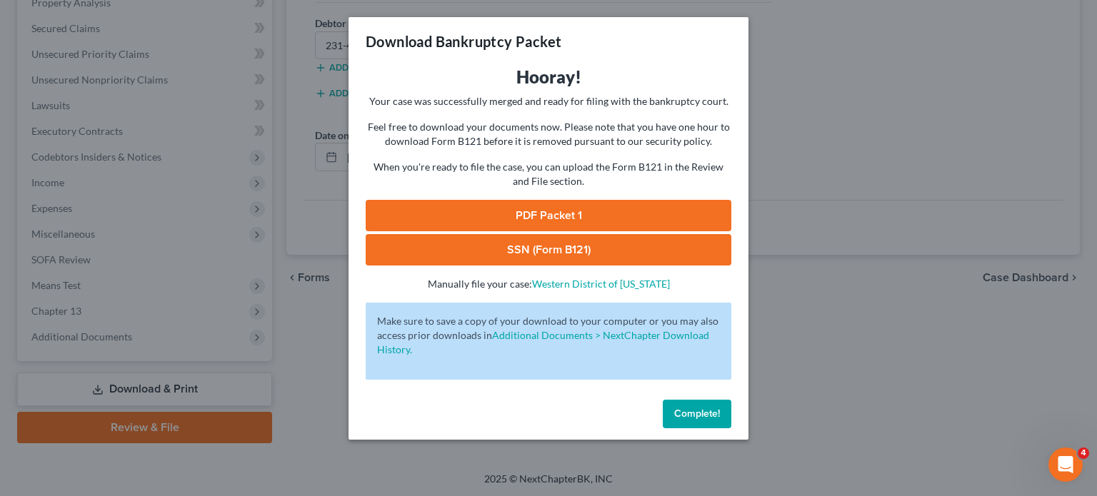
click at [544, 209] on link "PDF Packet 1" at bounding box center [549, 215] width 366 height 31
click at [697, 415] on span "Complete!" at bounding box center [697, 414] width 46 height 12
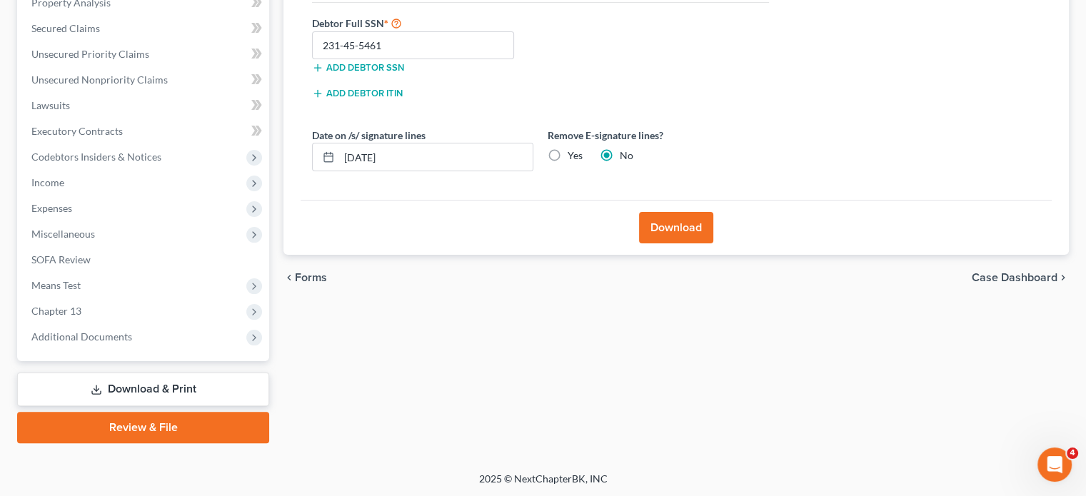
scroll to position [0, 0]
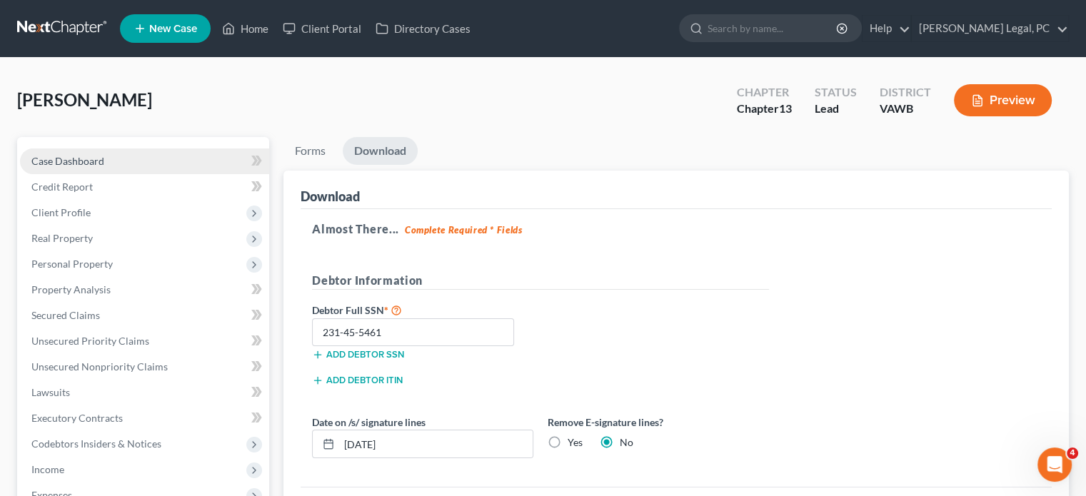
click at [60, 162] on span "Case Dashboard" at bounding box center [67, 161] width 73 height 12
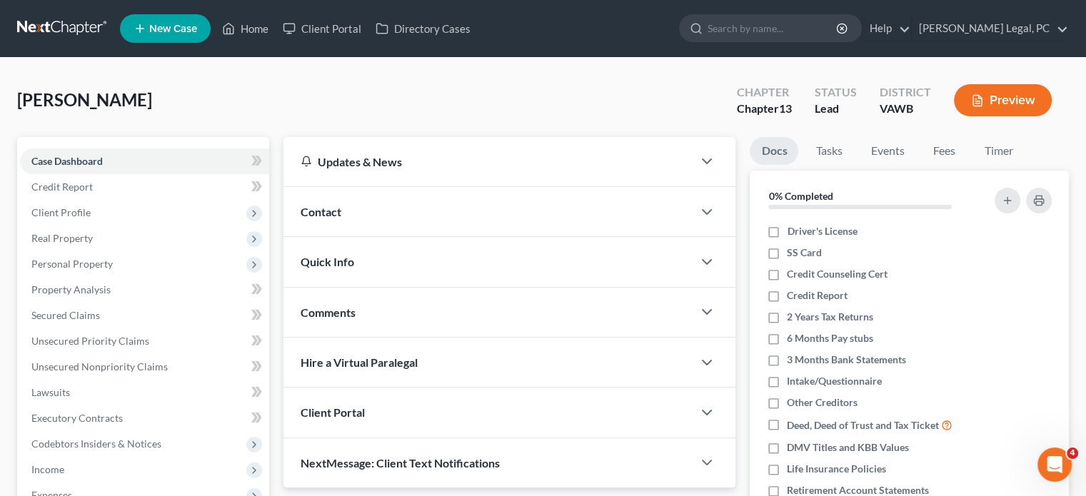
click at [328, 206] on span "Contact" at bounding box center [321, 212] width 41 height 14
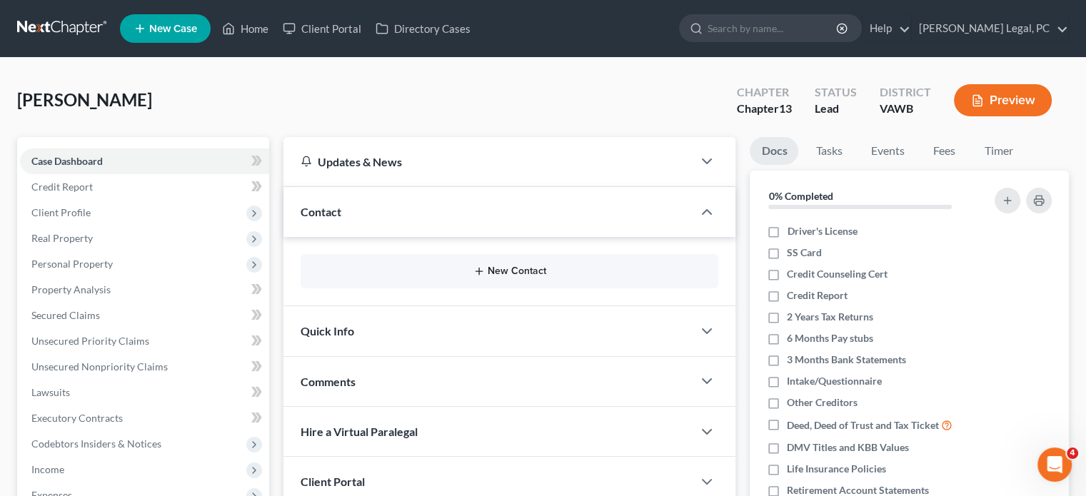
click at [496, 269] on button "New Contact" at bounding box center [509, 271] width 395 height 11
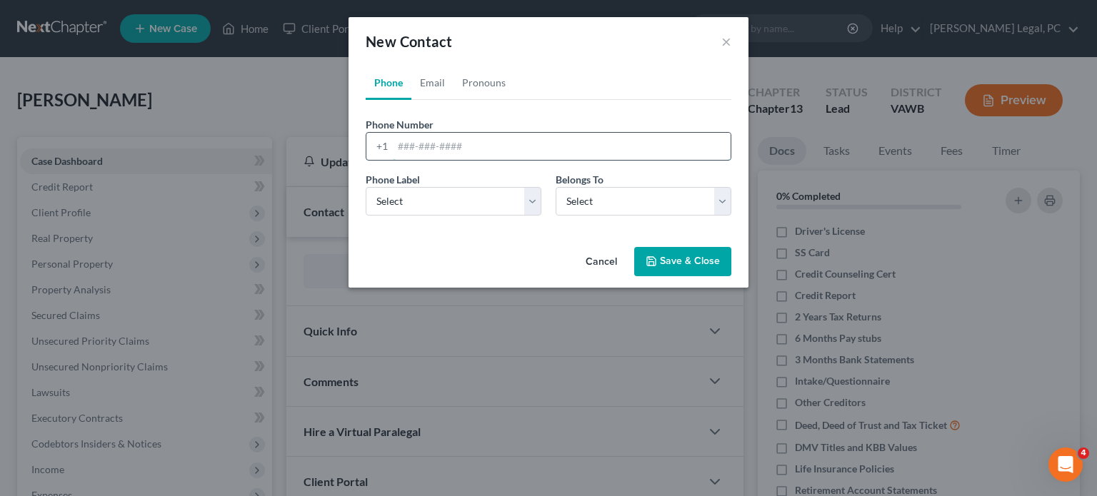
click at [396, 146] on input "tel" at bounding box center [562, 146] width 338 height 27
type input "276-393-7531"
click at [526, 201] on select "Select Mobile Home Work Other" at bounding box center [454, 201] width 176 height 29
select select "0"
click at [366, 187] on select "Select Mobile Home Work Other" at bounding box center [454, 201] width 176 height 29
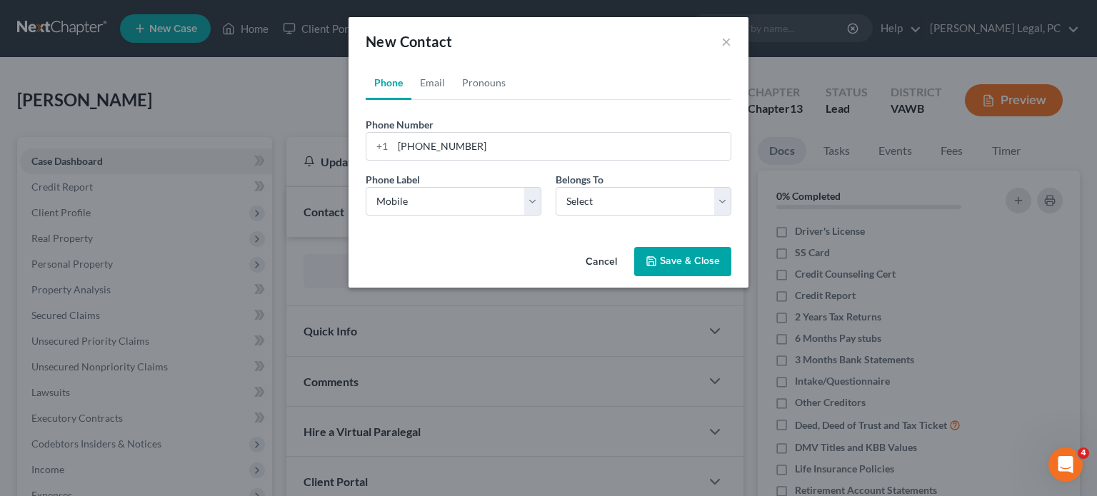
click at [731, 198] on div "Belongs To * Select Client Other" at bounding box center [644, 194] width 190 height 44
click at [720, 199] on select "Select Client Other" at bounding box center [644, 201] width 176 height 29
select select "0"
click at [556, 187] on select "Select Client Other" at bounding box center [644, 201] width 176 height 29
select select "0"
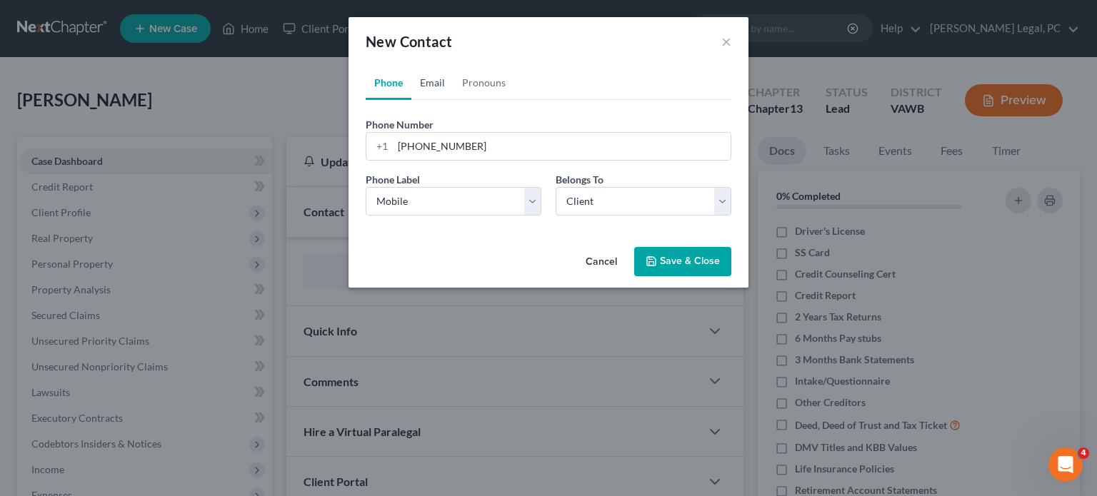
click at [434, 82] on link "Email" at bounding box center [432, 83] width 42 height 34
click at [402, 150] on input "email" at bounding box center [562, 146] width 338 height 27
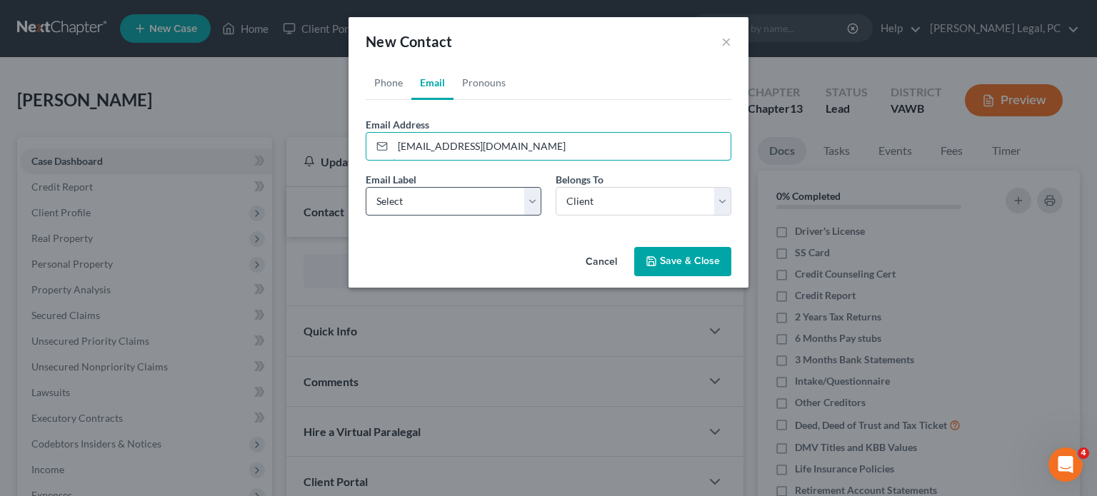
type input "leejoy1975@yahoo.com"
click at [534, 195] on select "Select Home Work Other" at bounding box center [454, 201] width 176 height 29
select select "0"
click at [366, 187] on select "Select Home Work Other" at bounding box center [454, 201] width 176 height 29
click at [687, 259] on button "Save & Close" at bounding box center [682, 262] width 97 height 30
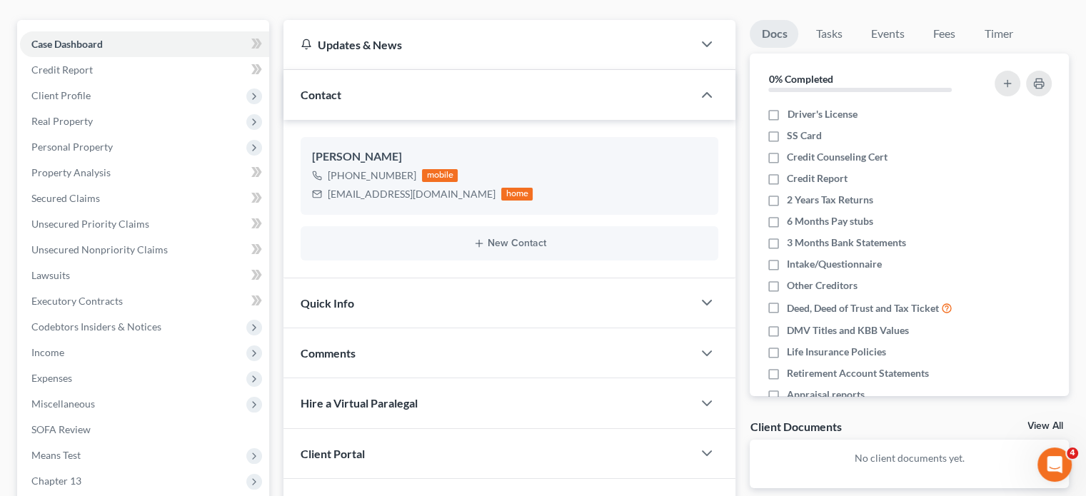
scroll to position [124, 0]
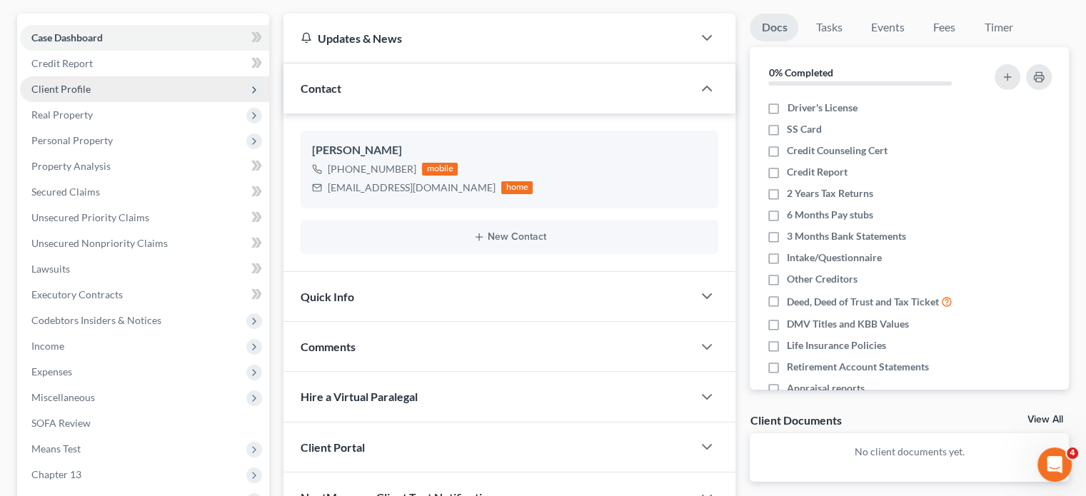
click at [56, 89] on span "Client Profile" at bounding box center [60, 89] width 59 height 12
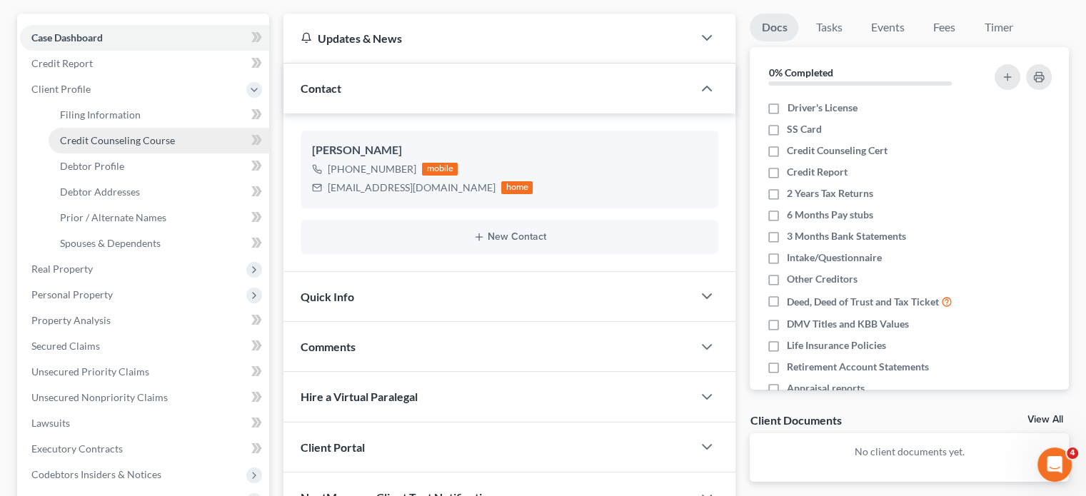
click at [111, 135] on span "Credit Counseling Course" at bounding box center [117, 140] width 115 height 12
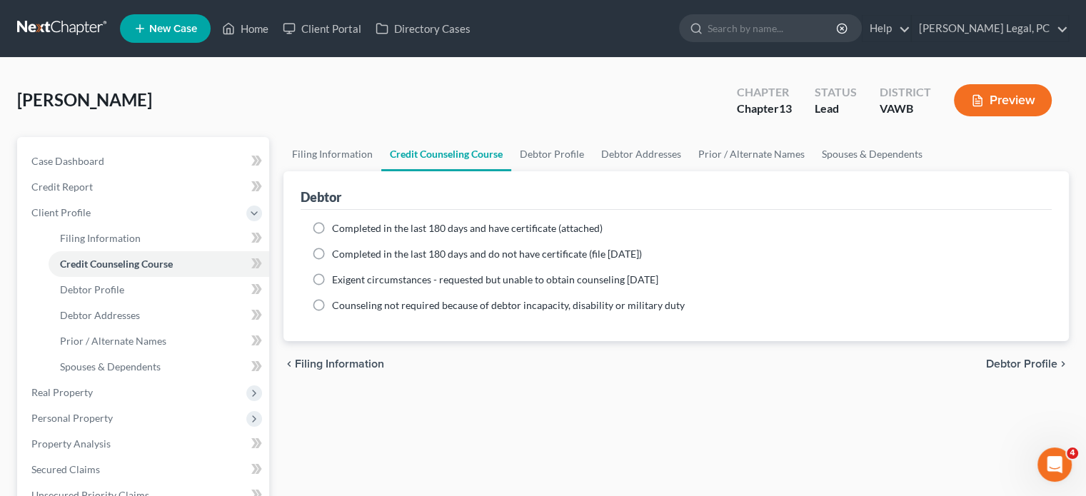
click at [332, 226] on label "Completed in the last 180 days and have certificate (attached)" at bounding box center [467, 228] width 271 height 14
click at [338, 226] on input "Completed in the last 180 days and have certificate (attached)" at bounding box center [342, 225] width 9 height 9
radio input "true"
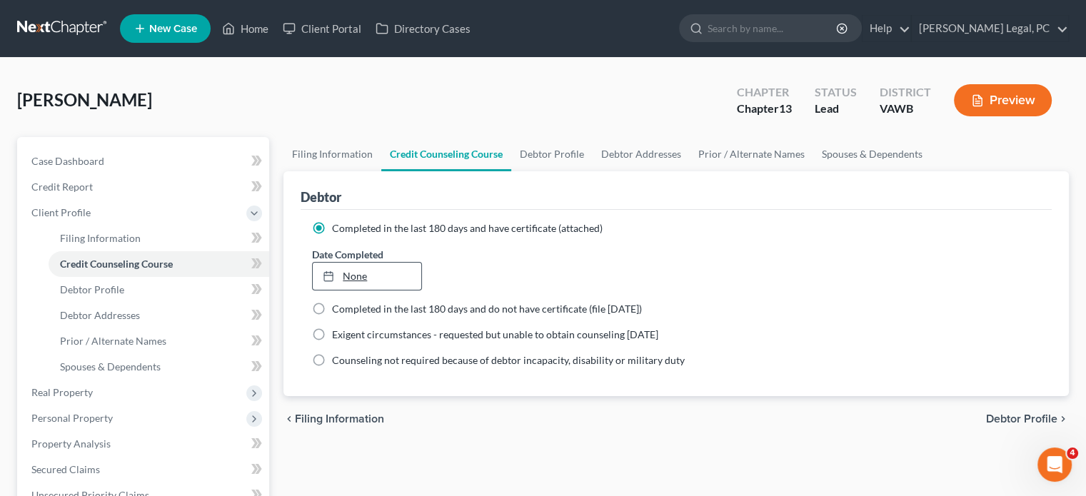
type input "10/1/2025"
click at [400, 274] on link "10/1/2025" at bounding box center [367, 276] width 108 height 27
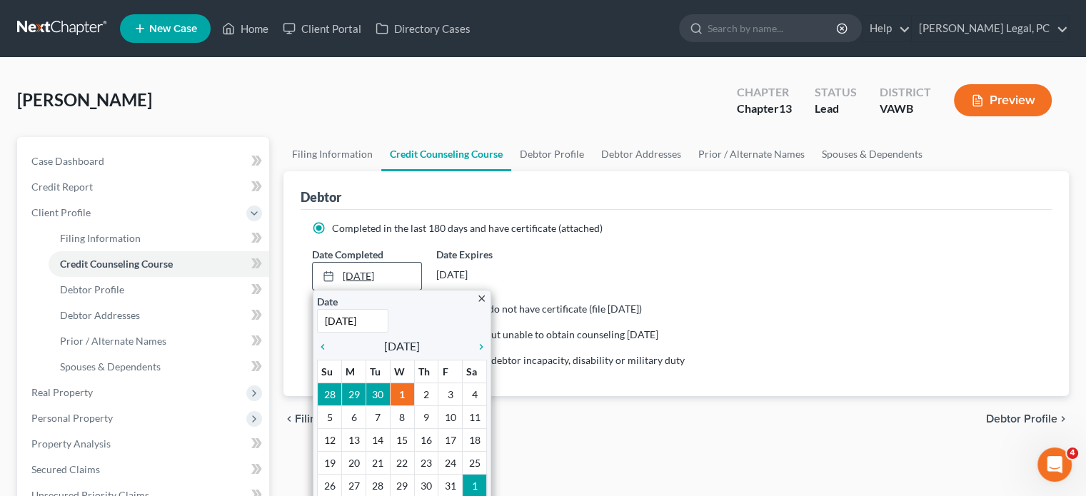
click at [396, 269] on link "10/1/2025" at bounding box center [367, 276] width 108 height 27
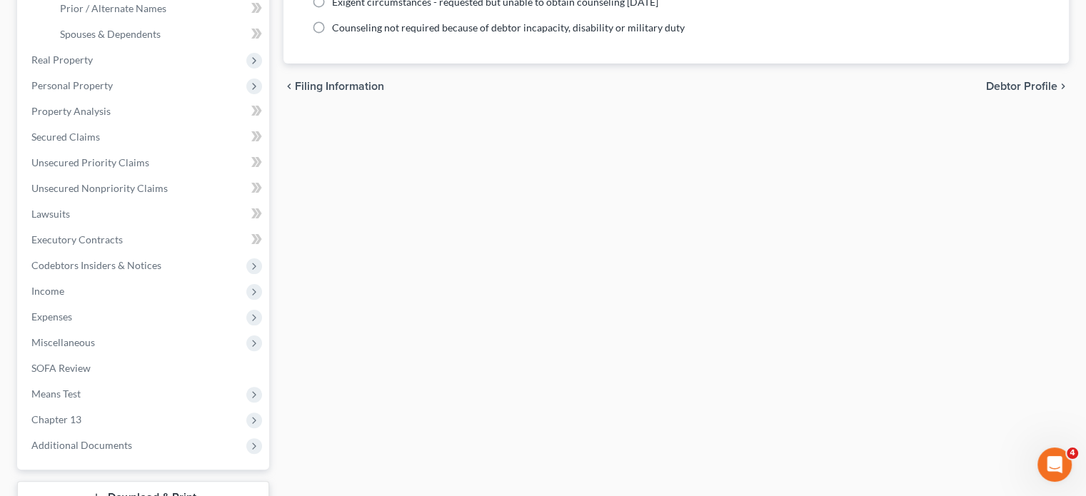
scroll to position [441, 0]
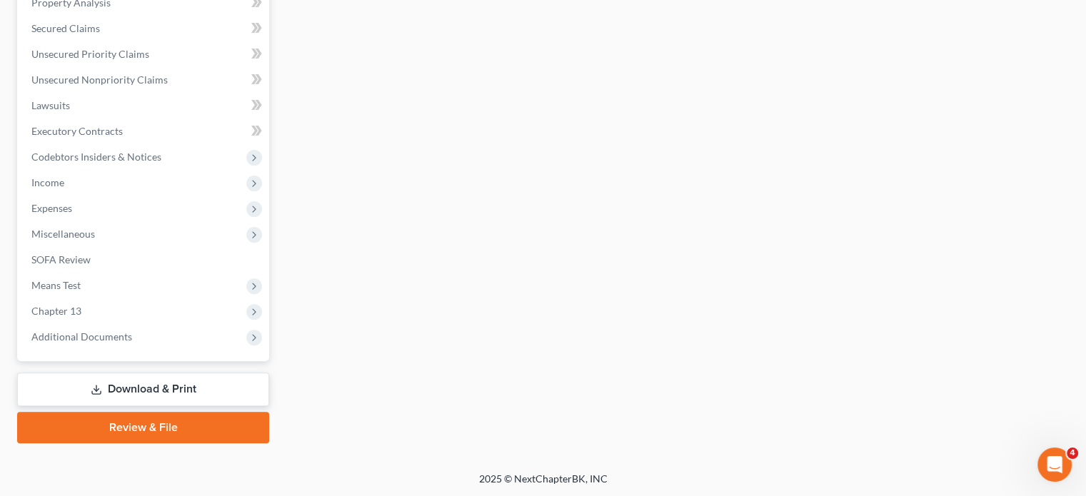
click at [127, 390] on link "Download & Print" at bounding box center [143, 390] width 252 height 34
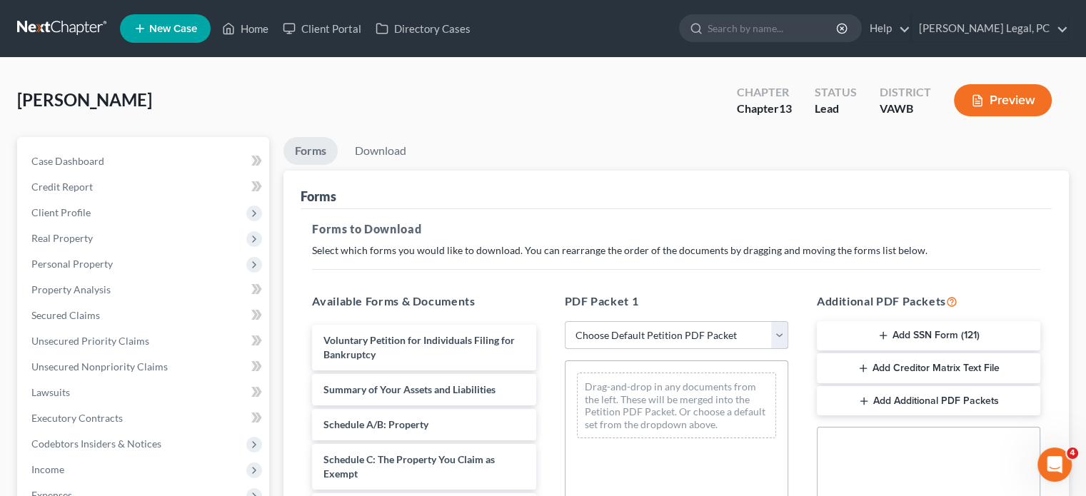
click at [777, 340] on select "Choose Default Petition PDF Packet Complete Bankruptcy Petition (all forms and …" at bounding box center [677, 335] width 224 height 29
select select "1"
click at [570, 321] on select "Choose Default Petition PDF Packet Complete Bankruptcy Petition (all forms and …" at bounding box center [677, 335] width 224 height 29
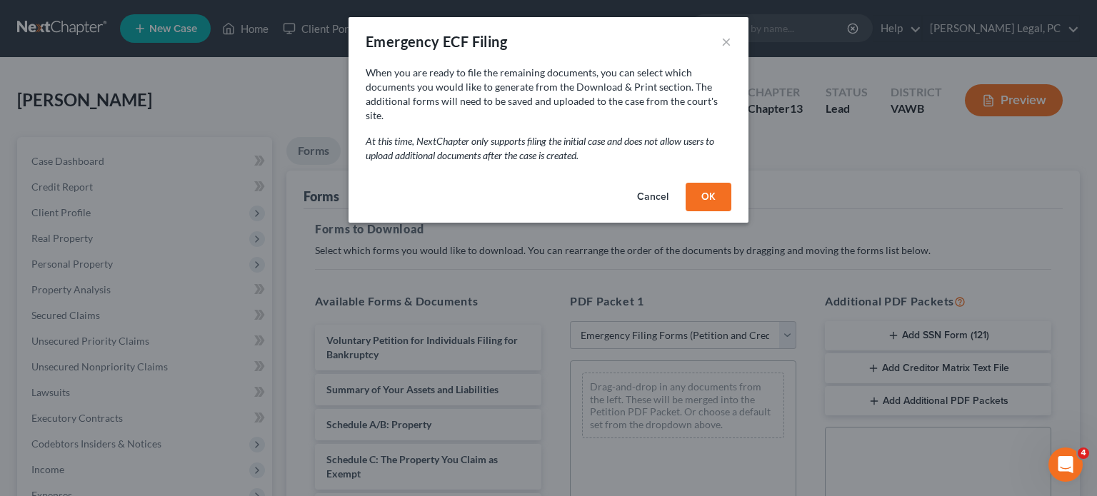
click at [700, 189] on button "OK" at bounding box center [709, 197] width 46 height 29
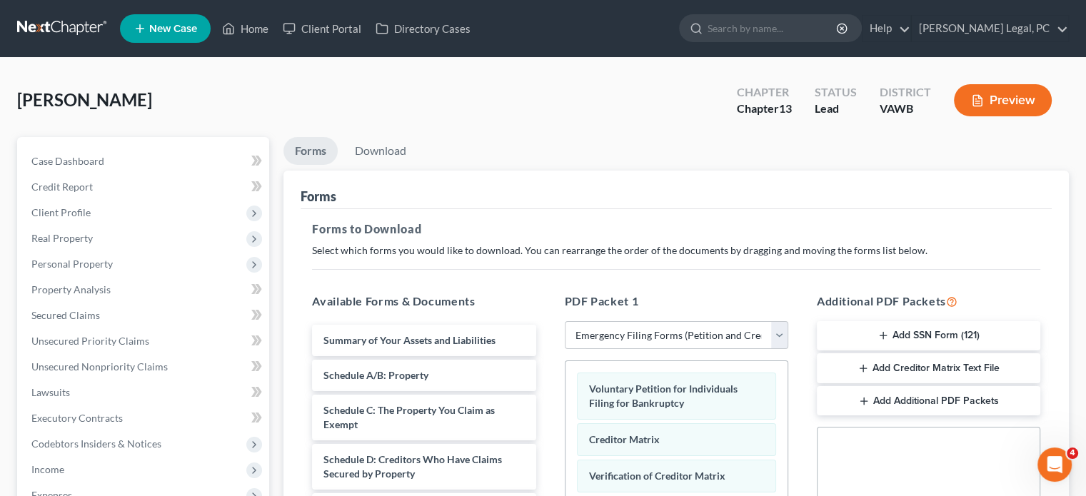
click at [911, 336] on button "Add SSN Form (121)" at bounding box center [929, 336] width 224 height 30
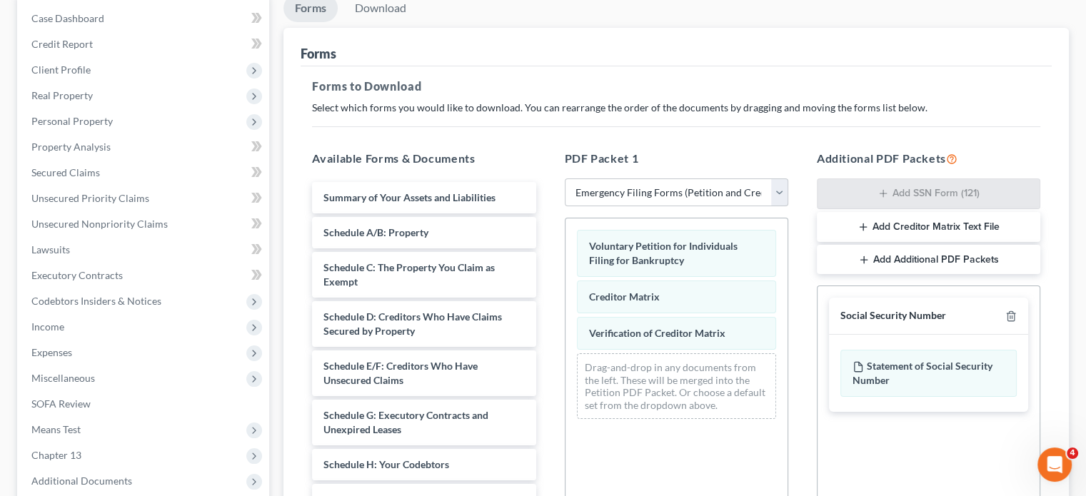
scroll to position [209, 0]
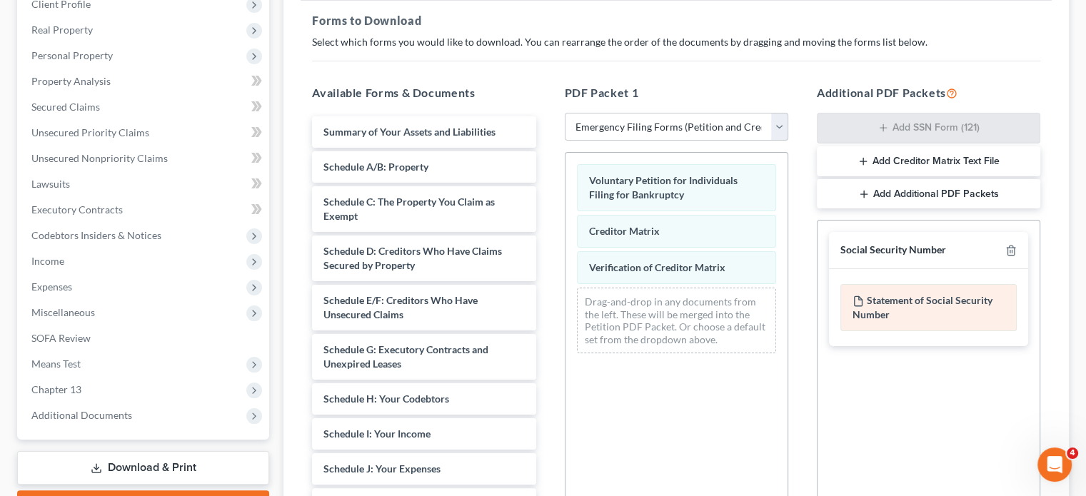
click at [866, 302] on div "Statement of Social Security Number" at bounding box center [929, 307] width 176 height 47
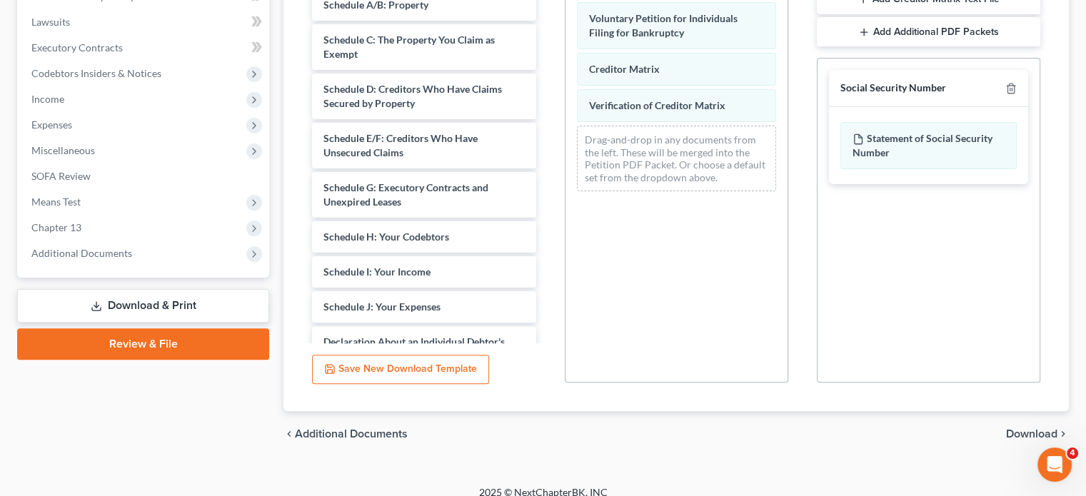
scroll to position [384, 0]
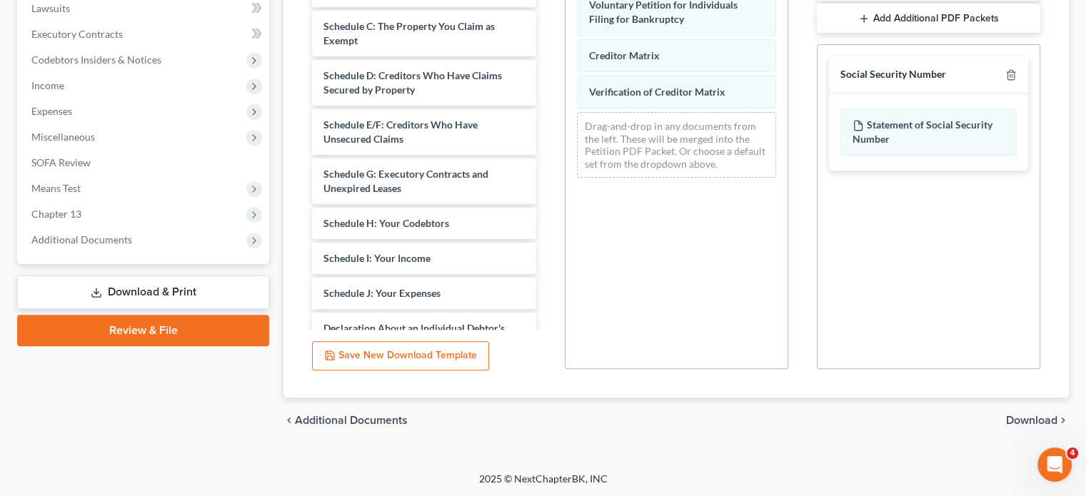
click at [1034, 417] on span "Download" at bounding box center [1031, 420] width 51 height 11
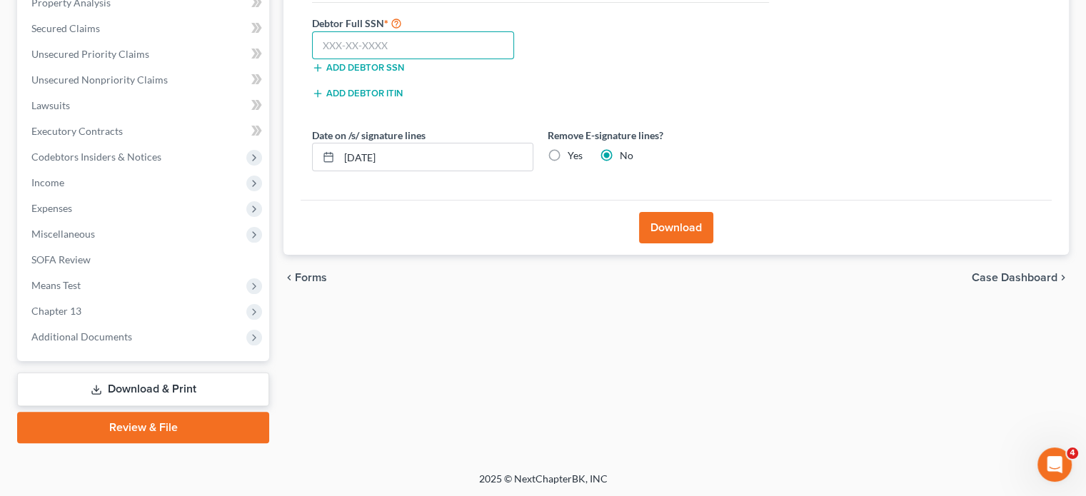
click at [322, 42] on input "text" at bounding box center [413, 45] width 202 height 29
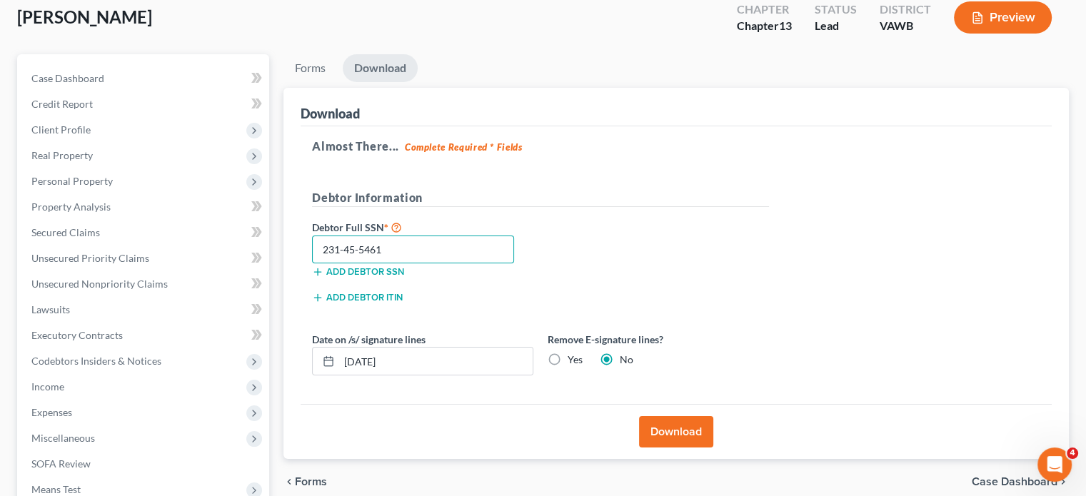
scroll to position [77, 0]
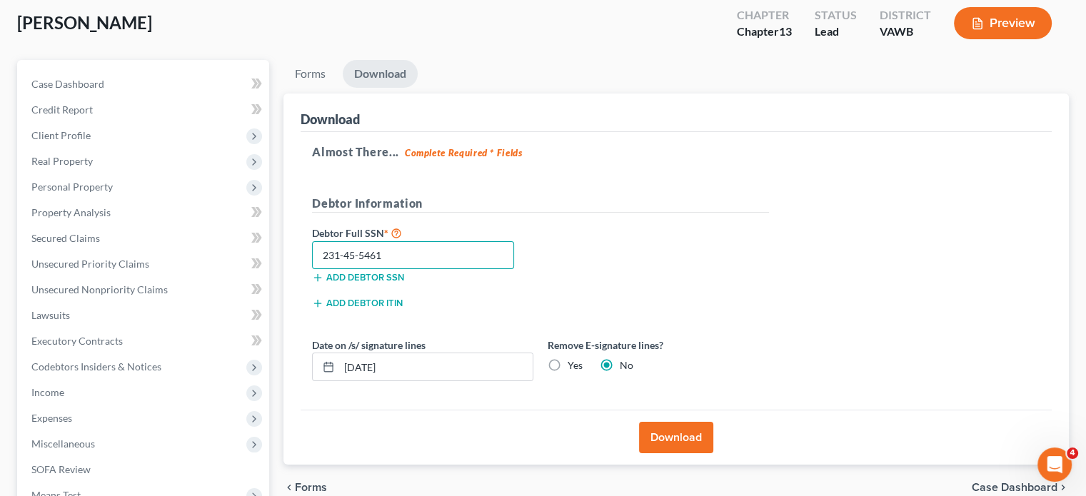
type input "231-45-5461"
click at [684, 433] on button "Download" at bounding box center [676, 437] width 74 height 31
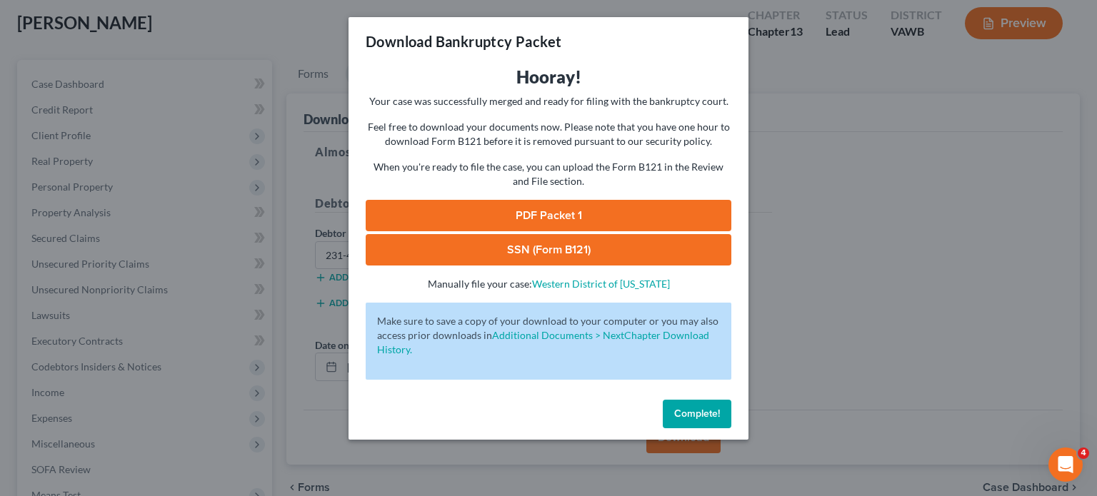
click at [534, 249] on link "SSN (Form B121)" at bounding box center [549, 249] width 366 height 31
click at [589, 213] on link "PDF Packet 1" at bounding box center [549, 215] width 366 height 31
click at [687, 420] on button "Complete!" at bounding box center [697, 414] width 69 height 29
